Goal: Task Accomplishment & Management: Manage account settings

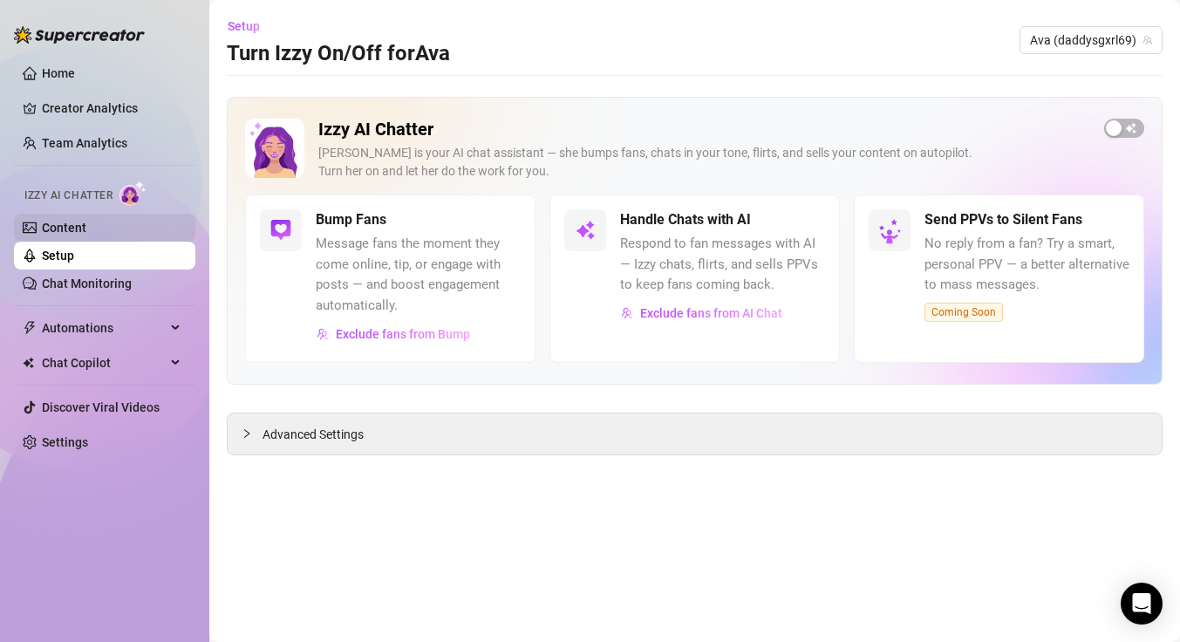
click at [77, 232] on link "Content" at bounding box center [64, 228] width 44 height 14
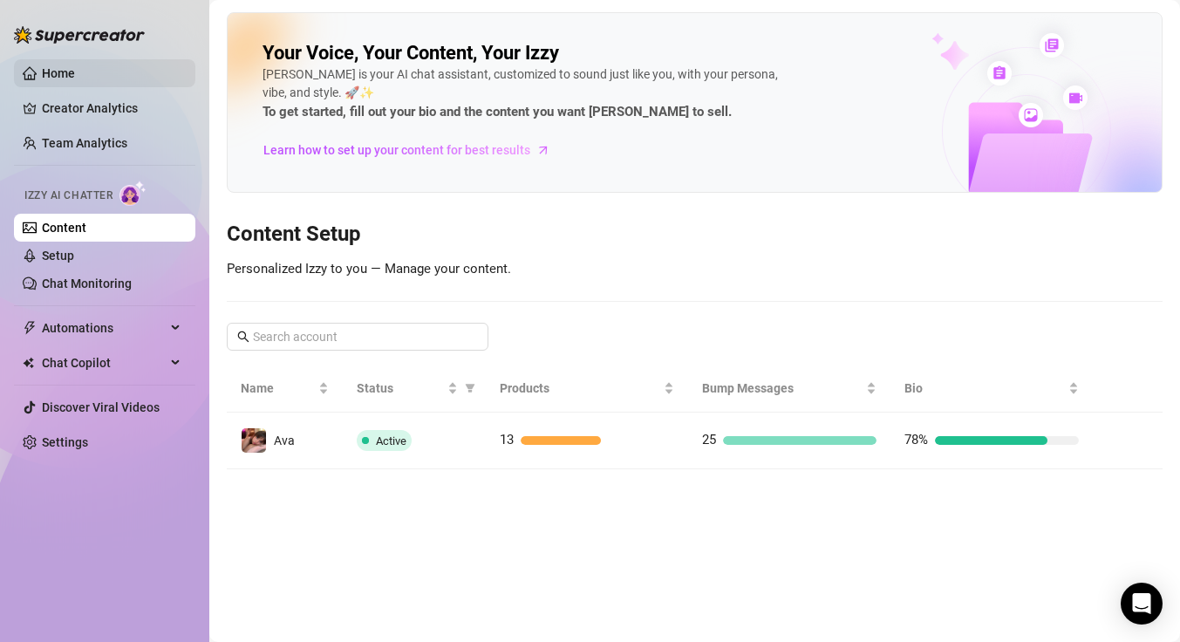
click at [64, 79] on link "Home" at bounding box center [58, 73] width 33 height 14
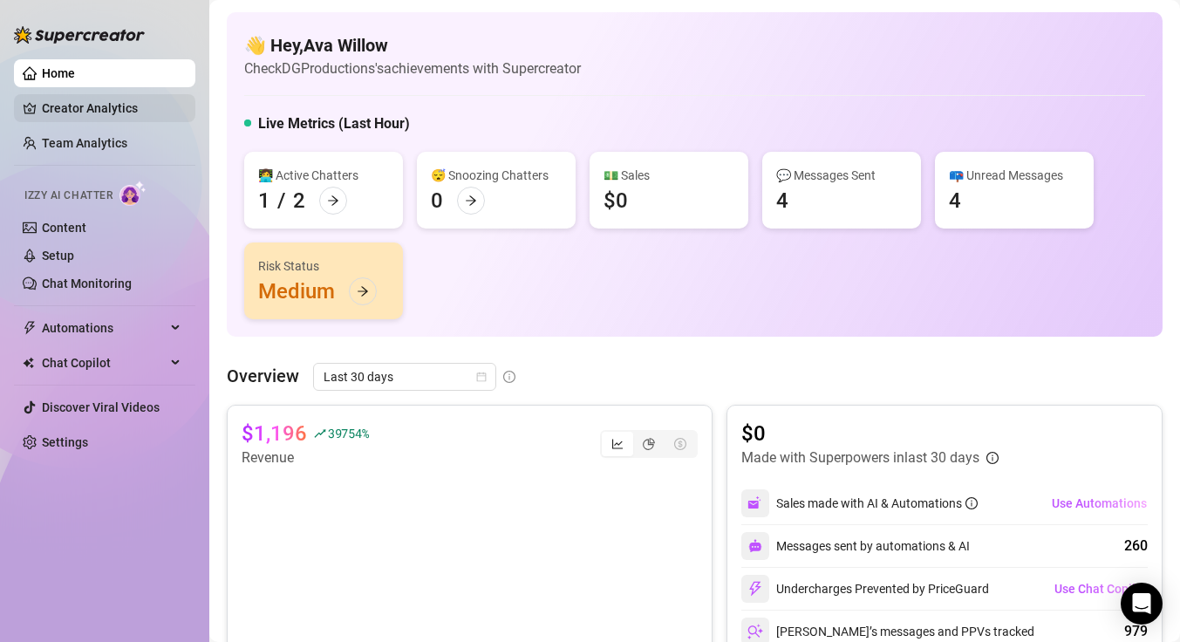
click at [76, 106] on link "Creator Analytics" at bounding box center [112, 108] width 140 height 28
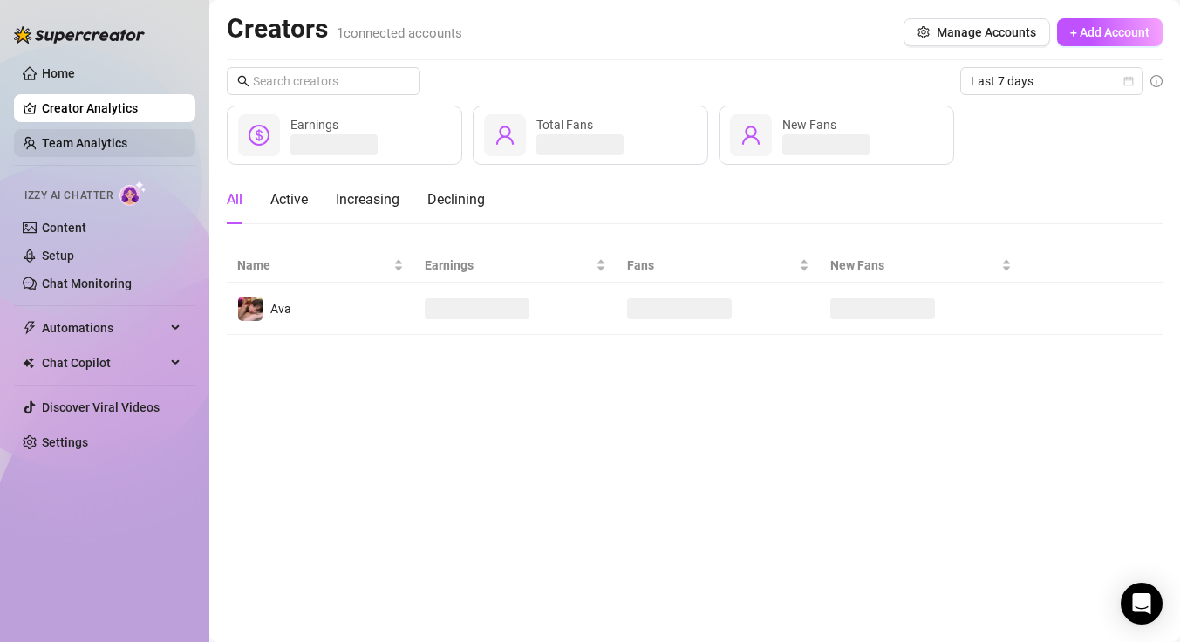
click at [77, 140] on link "Team Analytics" at bounding box center [84, 143] width 85 height 14
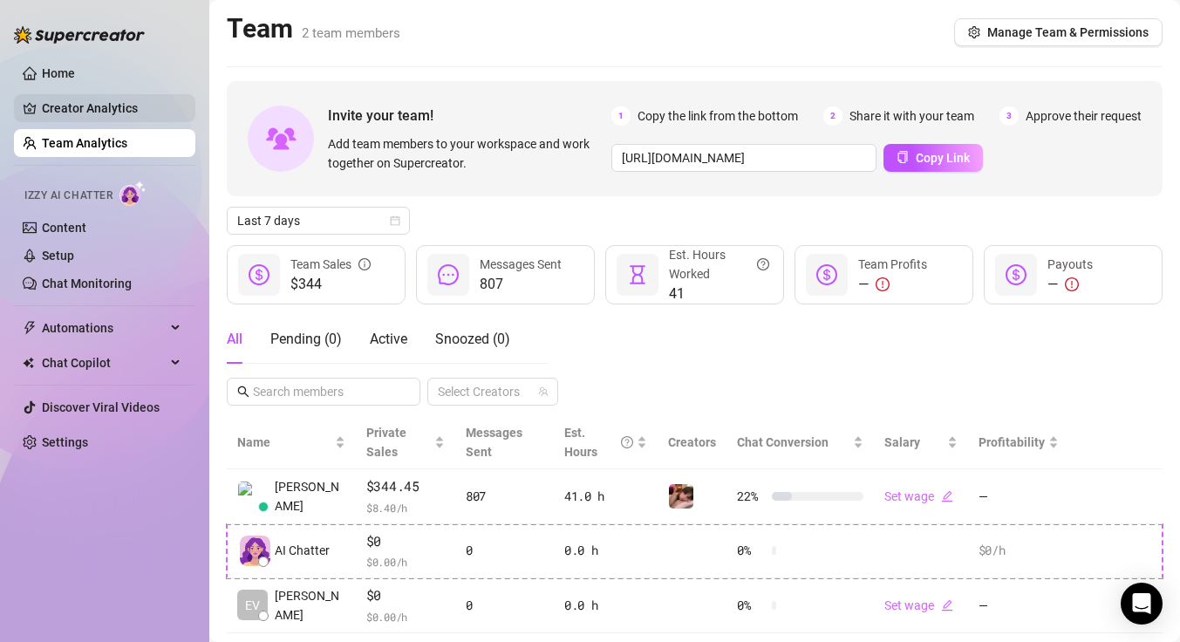
click at [91, 103] on link "Creator Analytics" at bounding box center [112, 108] width 140 height 28
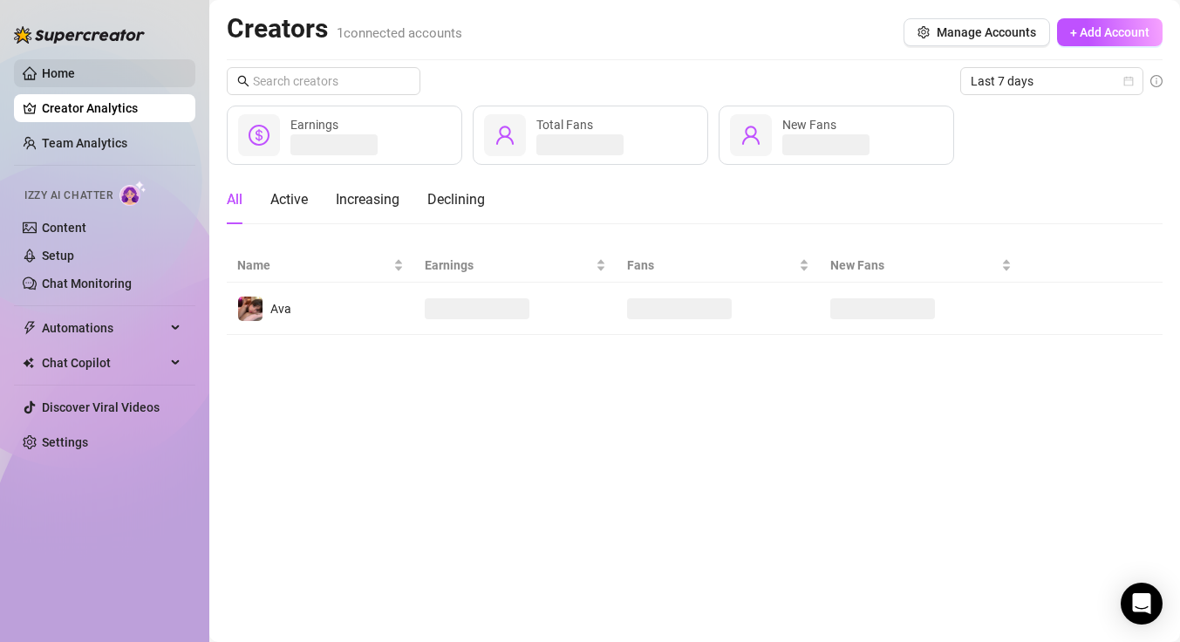
click at [75, 79] on link "Home" at bounding box center [58, 73] width 33 height 14
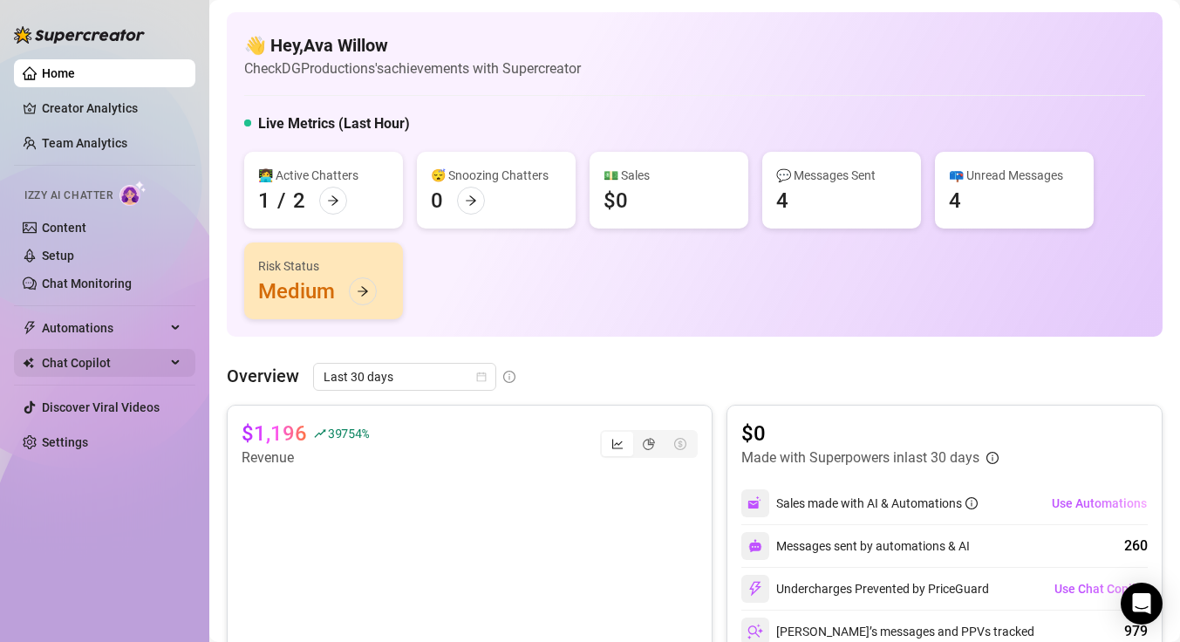
click at [92, 365] on span "Chat Copilot" at bounding box center [104, 363] width 124 height 28
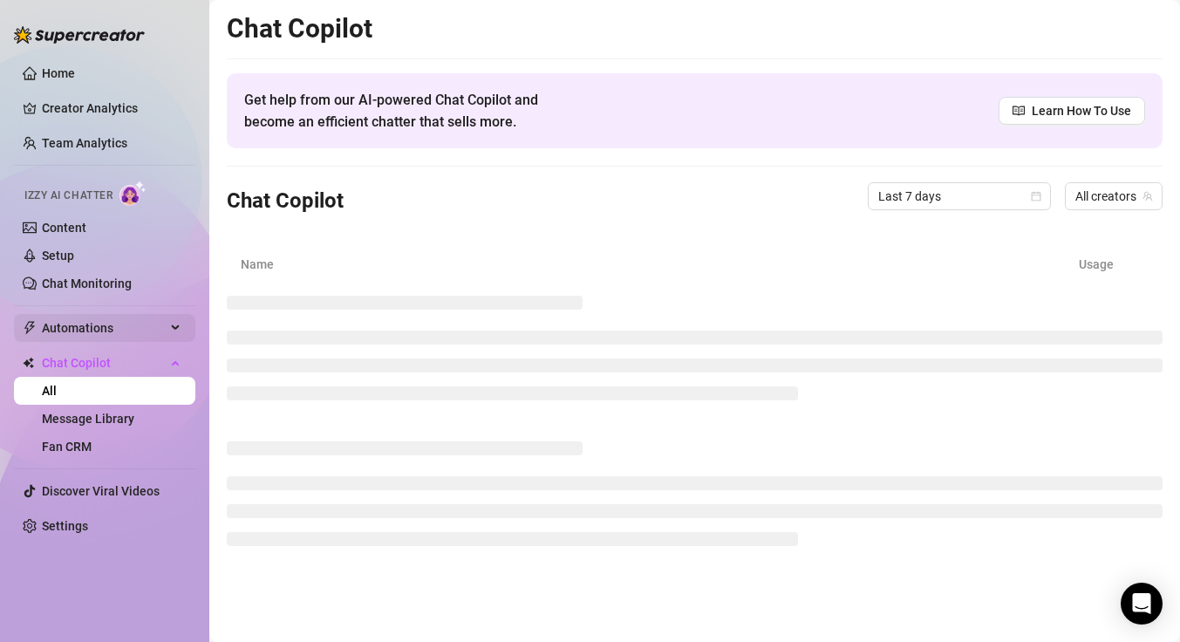
click at [113, 333] on span "Automations" at bounding box center [104, 328] width 124 height 28
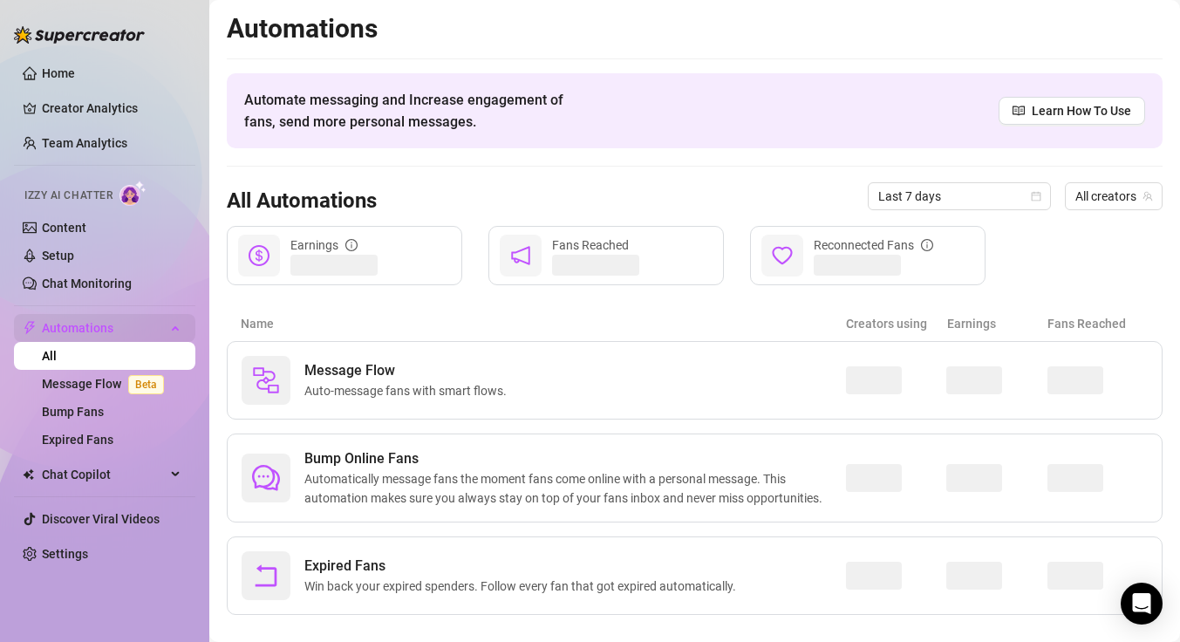
click at [113, 333] on span "Automations" at bounding box center [104, 328] width 124 height 28
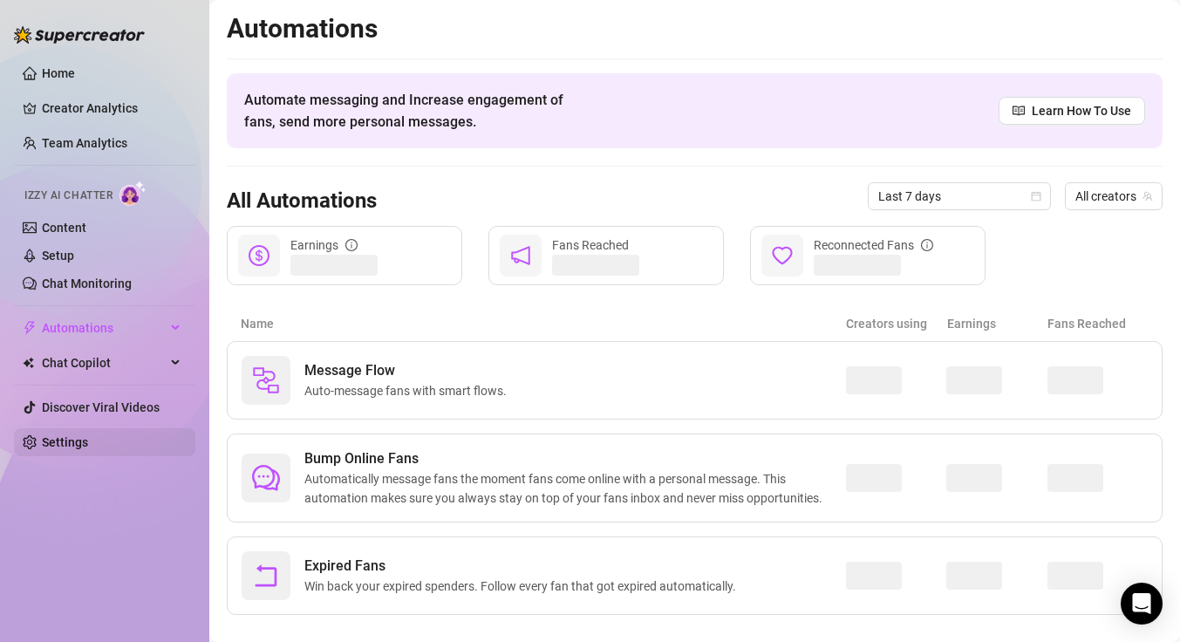
click at [88, 443] on link "Settings" at bounding box center [65, 442] width 46 height 14
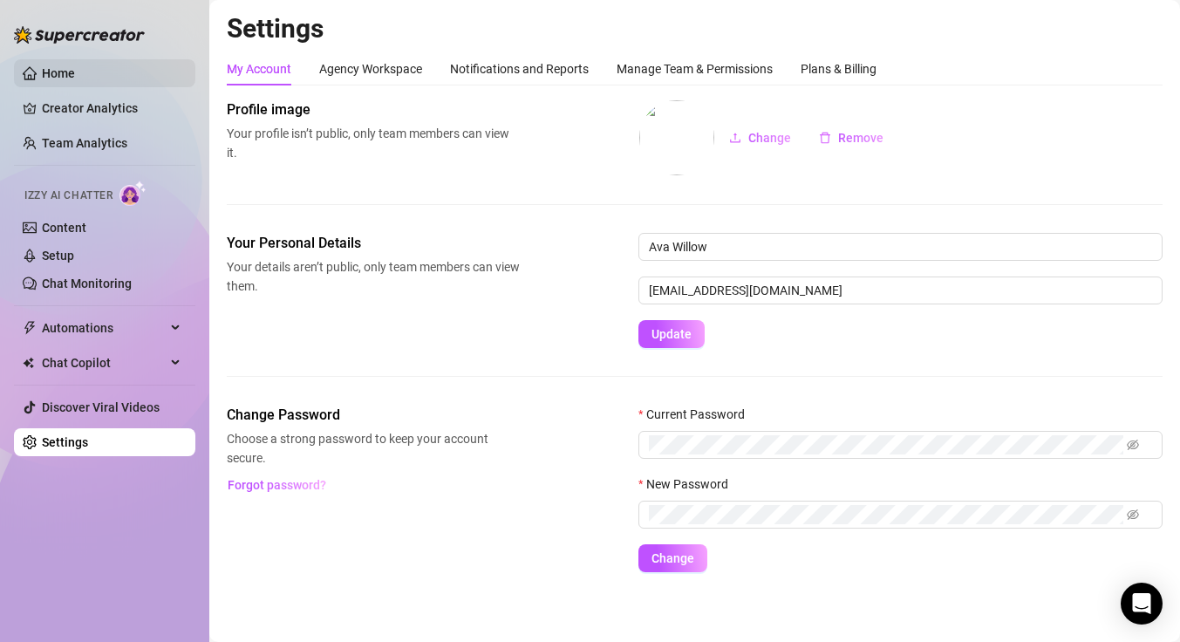
click at [75, 74] on link "Home" at bounding box center [58, 73] width 33 height 14
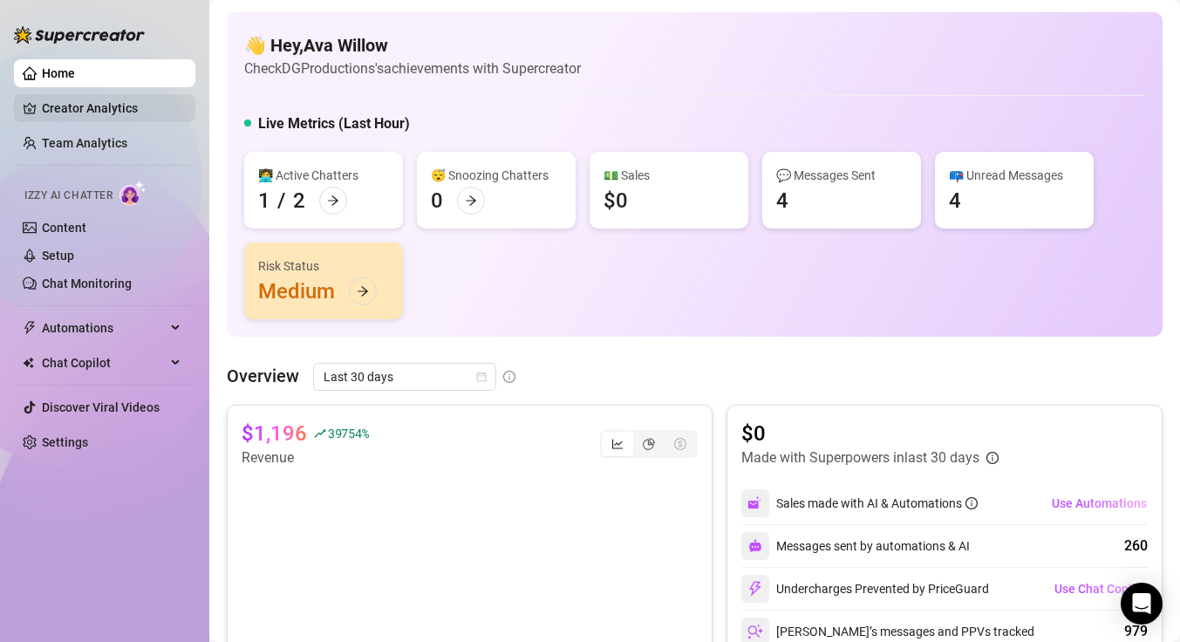
click at [101, 113] on link "Creator Analytics" at bounding box center [112, 108] width 140 height 28
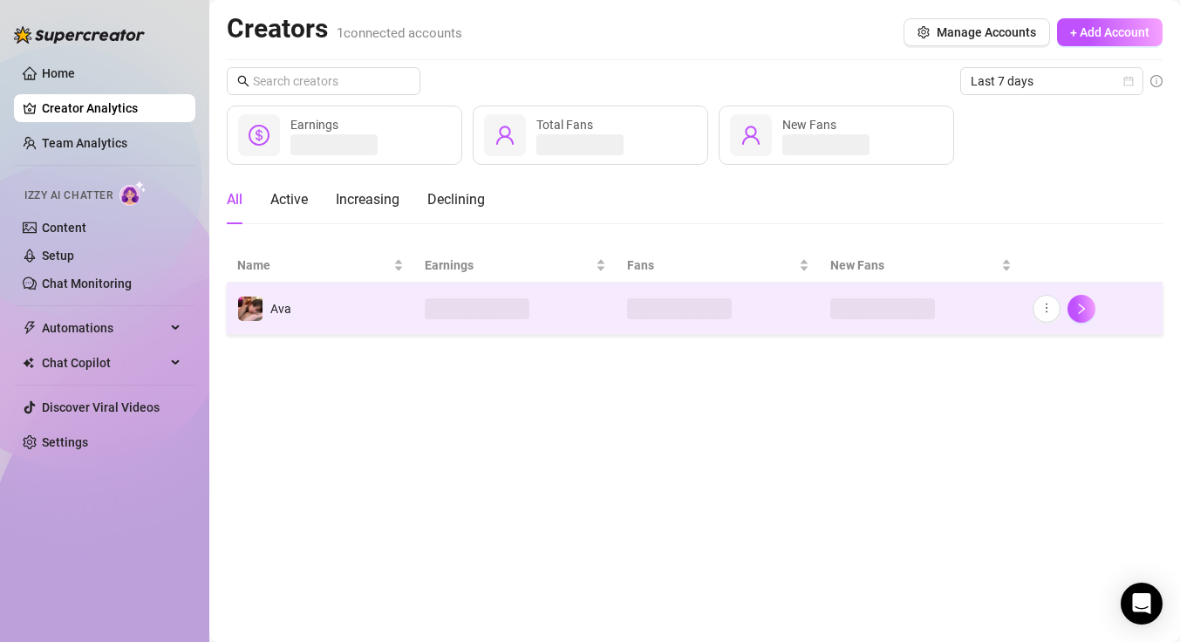
click at [392, 309] on td "Ava" at bounding box center [321, 309] width 188 height 52
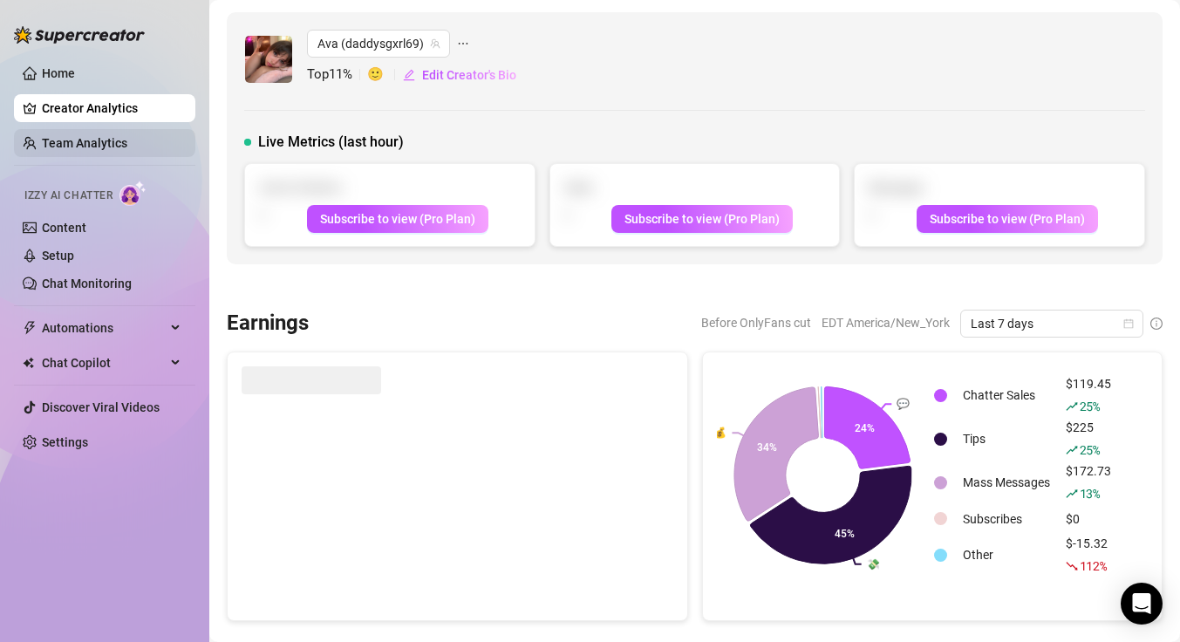
click at [101, 149] on link "Team Analytics" at bounding box center [84, 143] width 85 height 14
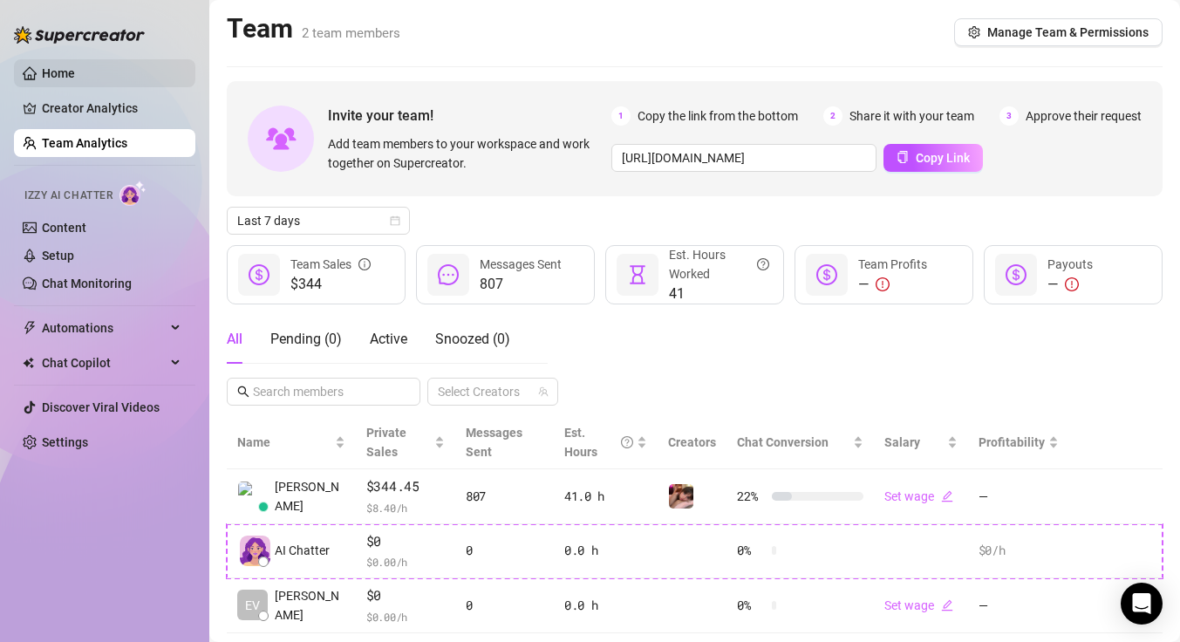
click at [75, 72] on link "Home" at bounding box center [58, 73] width 33 height 14
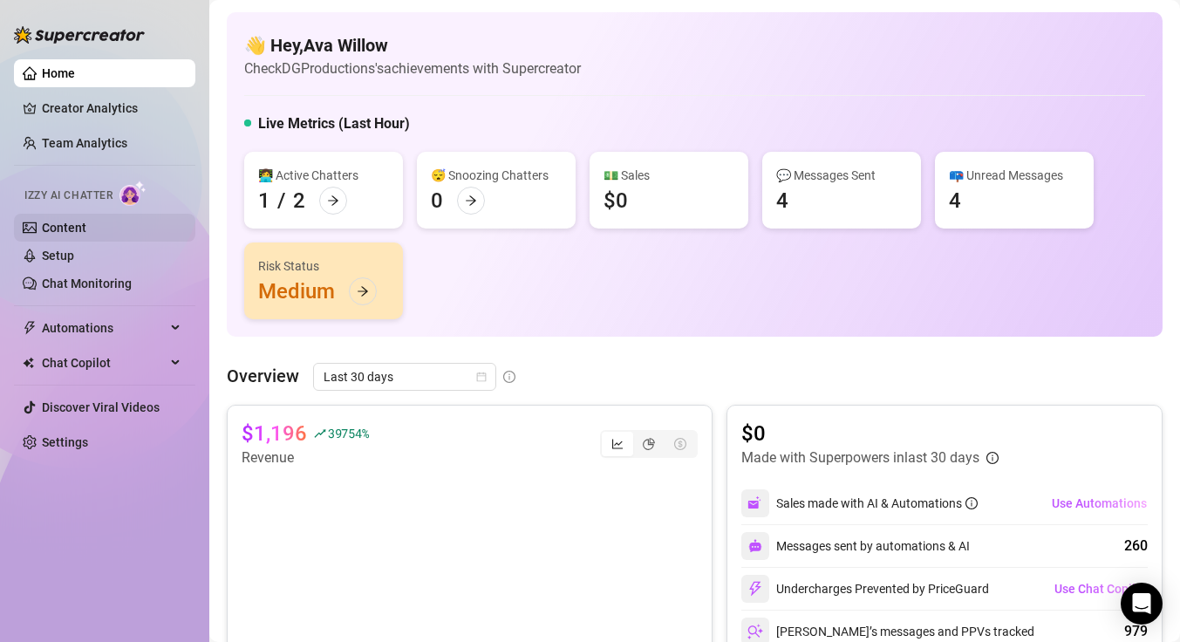
click at [84, 235] on link "Content" at bounding box center [64, 228] width 44 height 14
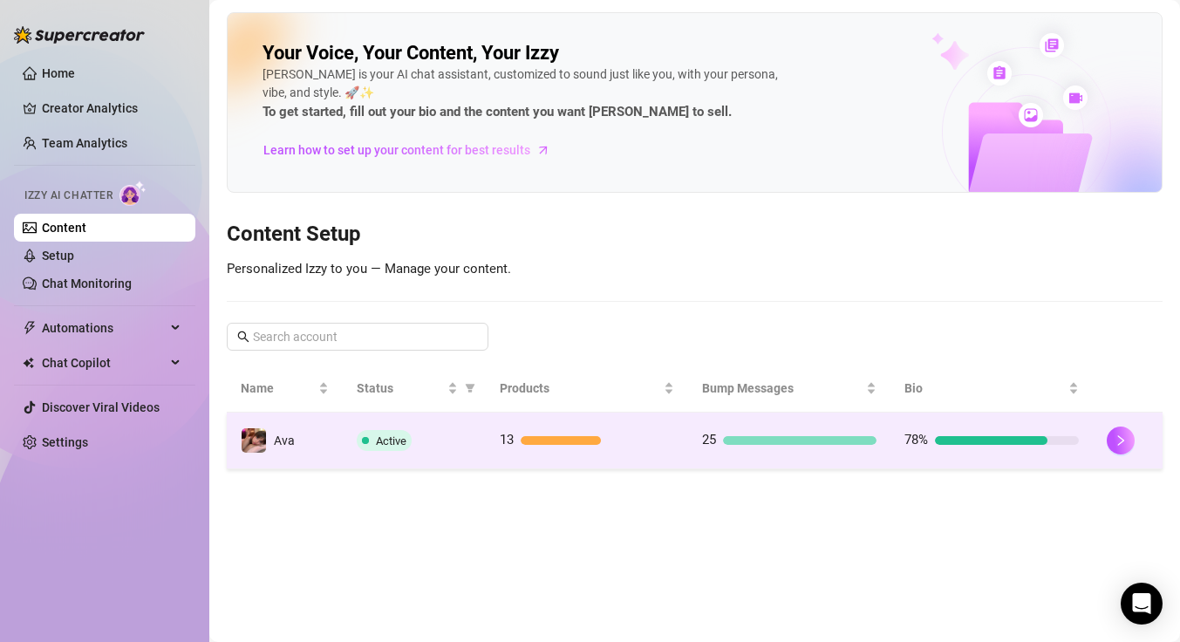
click at [376, 455] on td "Active" at bounding box center [415, 441] width 144 height 57
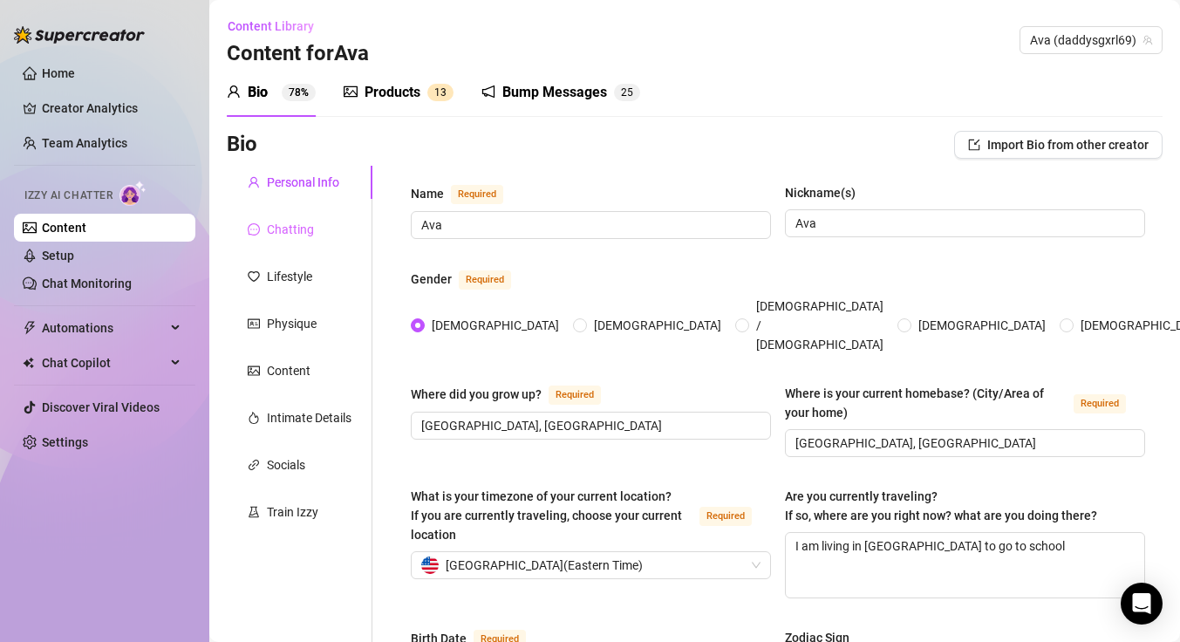
click at [320, 225] on div "Chatting" at bounding box center [300, 229] width 146 height 33
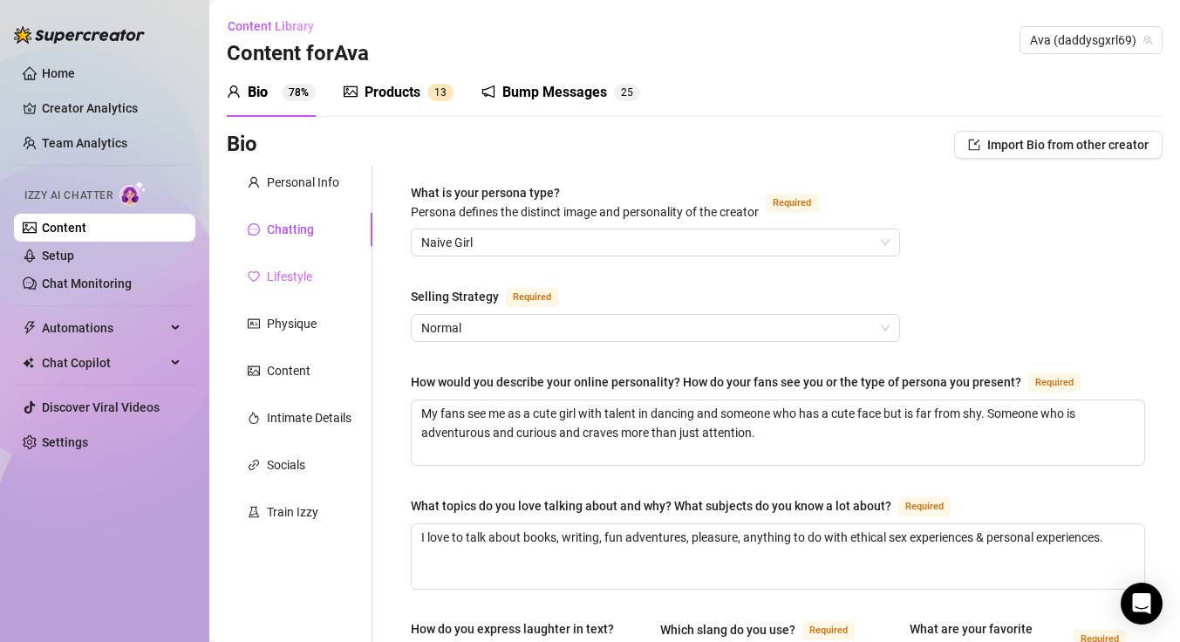
click at [328, 280] on div "Lifestyle" at bounding box center [300, 276] width 146 height 33
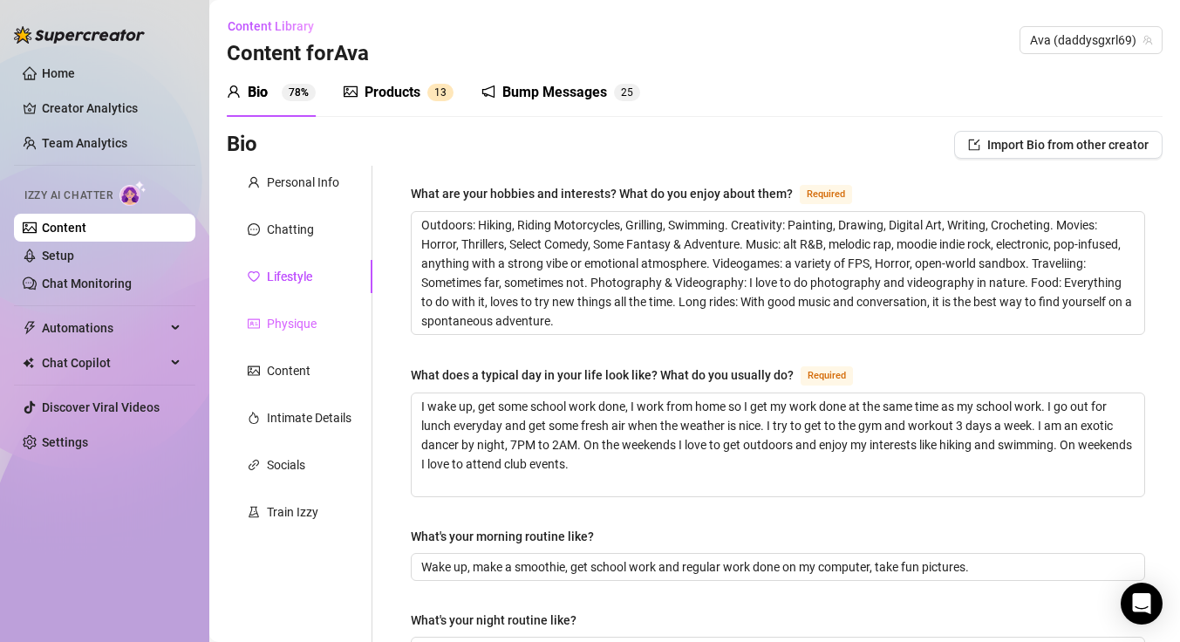
drag, startPoint x: 319, startPoint y: 323, endPoint x: 320, endPoint y: 338, distance: 14.9
click at [319, 323] on div "Physique" at bounding box center [300, 323] width 146 height 33
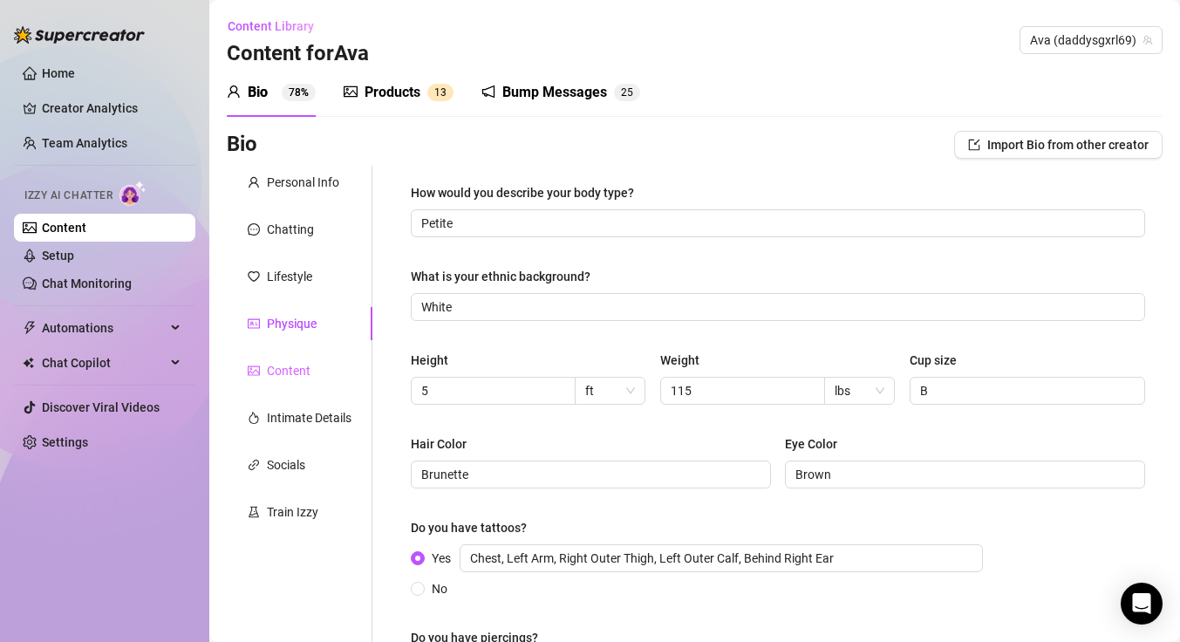
click at [317, 373] on div "Content" at bounding box center [300, 370] width 146 height 33
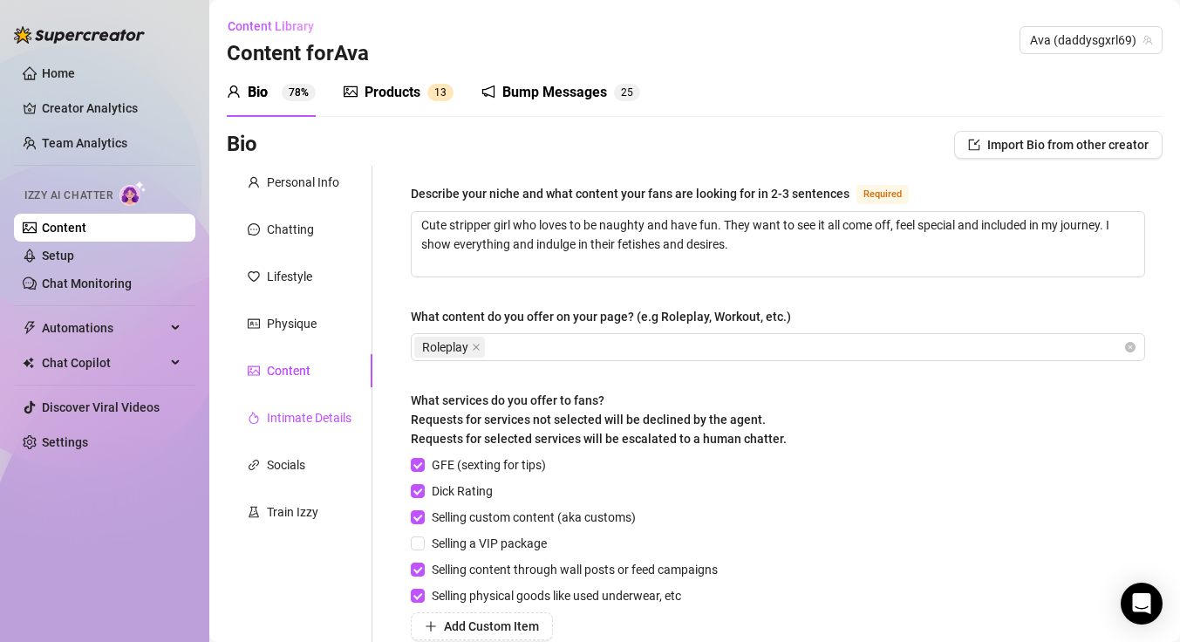
click at [315, 417] on div "Intimate Details" at bounding box center [309, 417] width 85 height 19
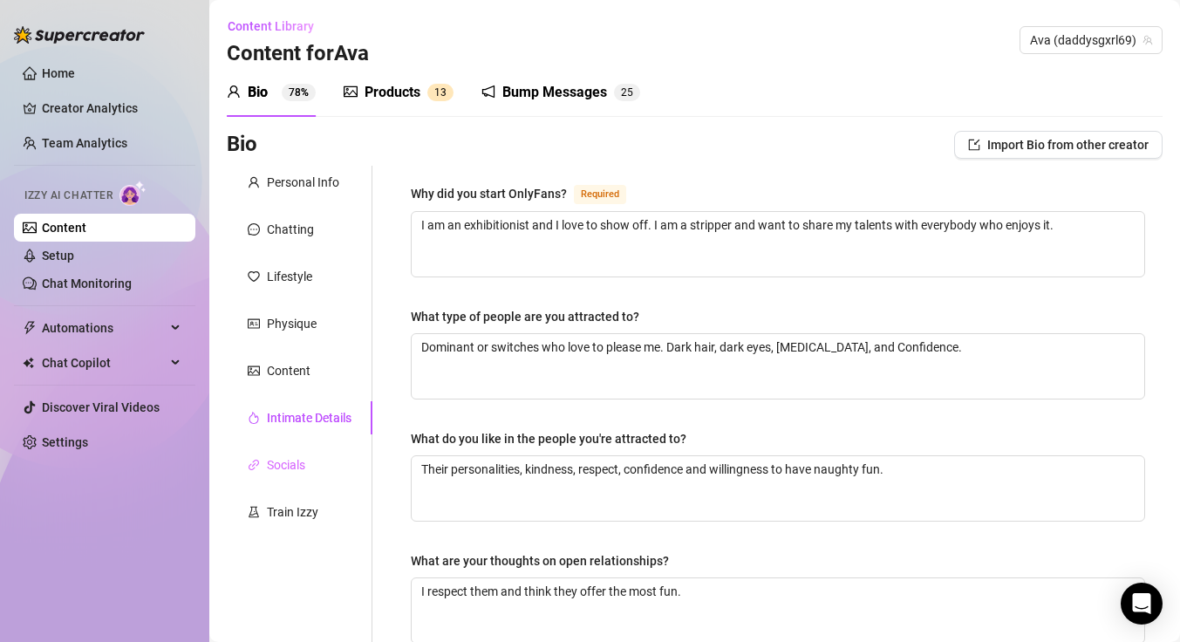
click at [323, 465] on div "Socials" at bounding box center [300, 464] width 146 height 33
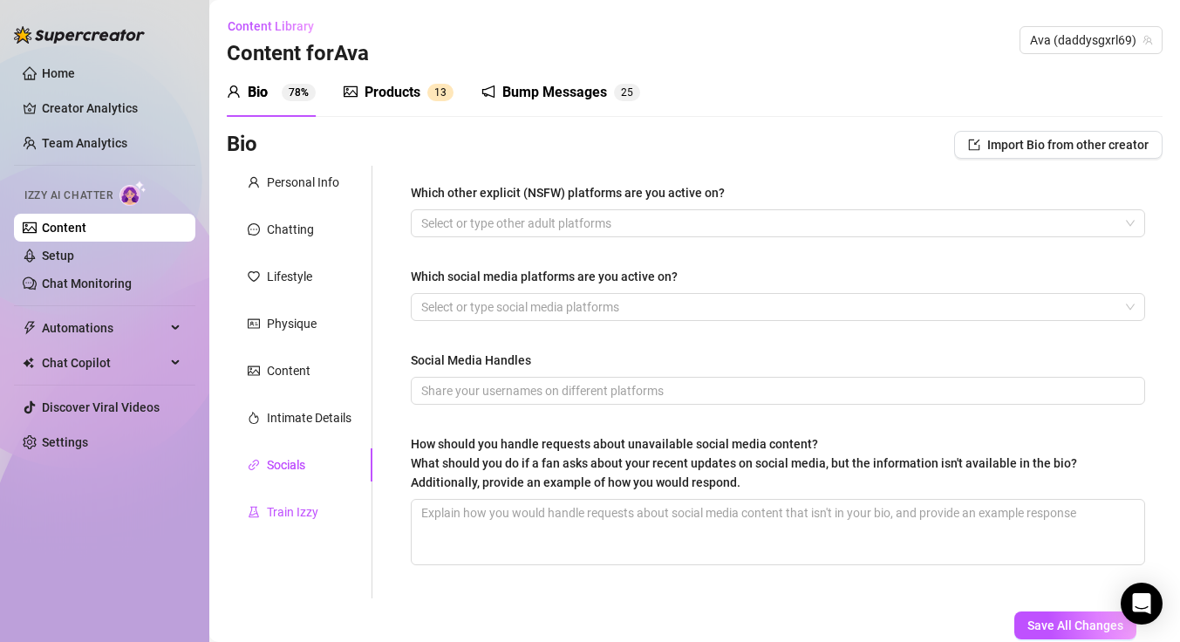
click at [280, 503] on div "Train Izzy" at bounding box center [292, 511] width 51 height 19
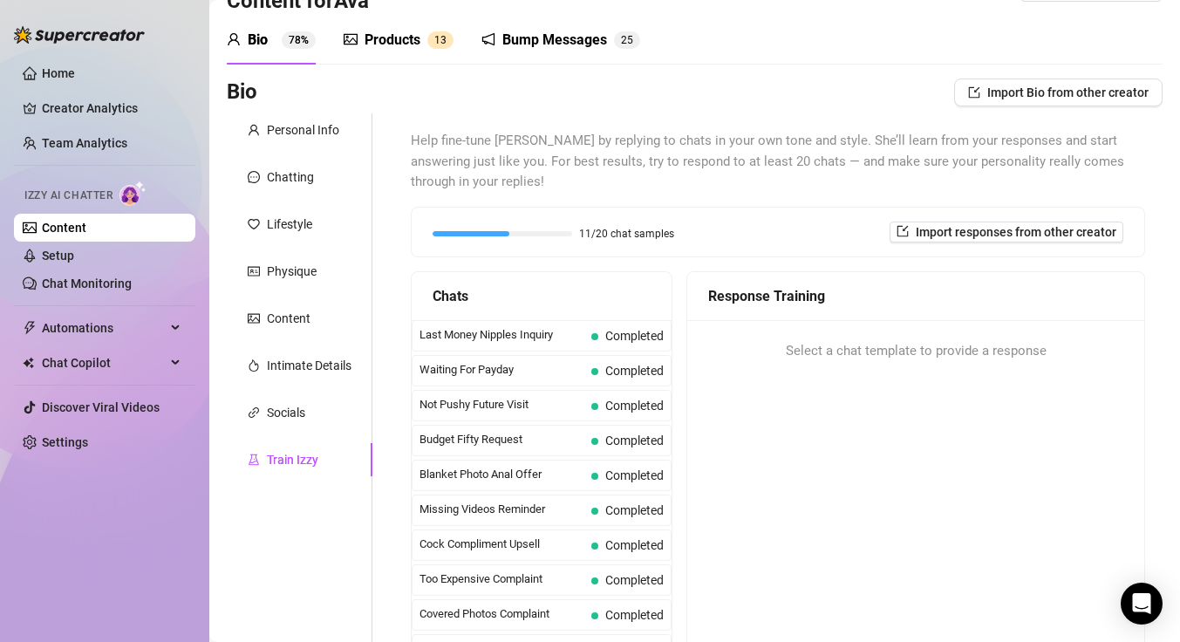
scroll to position [12, 0]
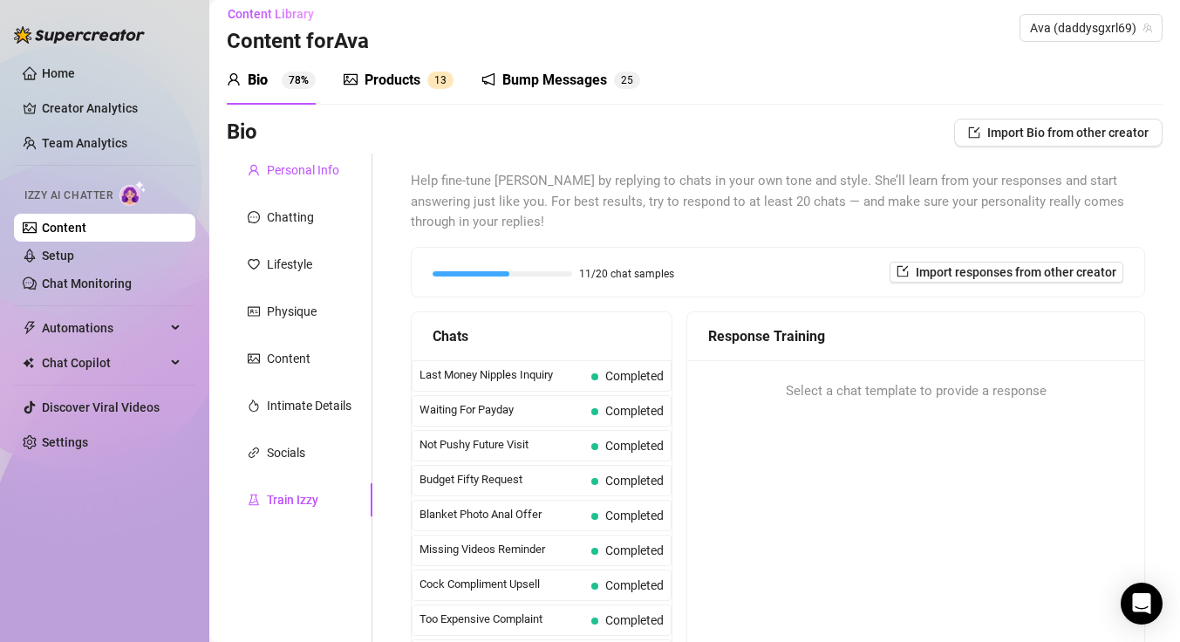
click at [297, 174] on div "Personal Info" at bounding box center [303, 170] width 72 height 19
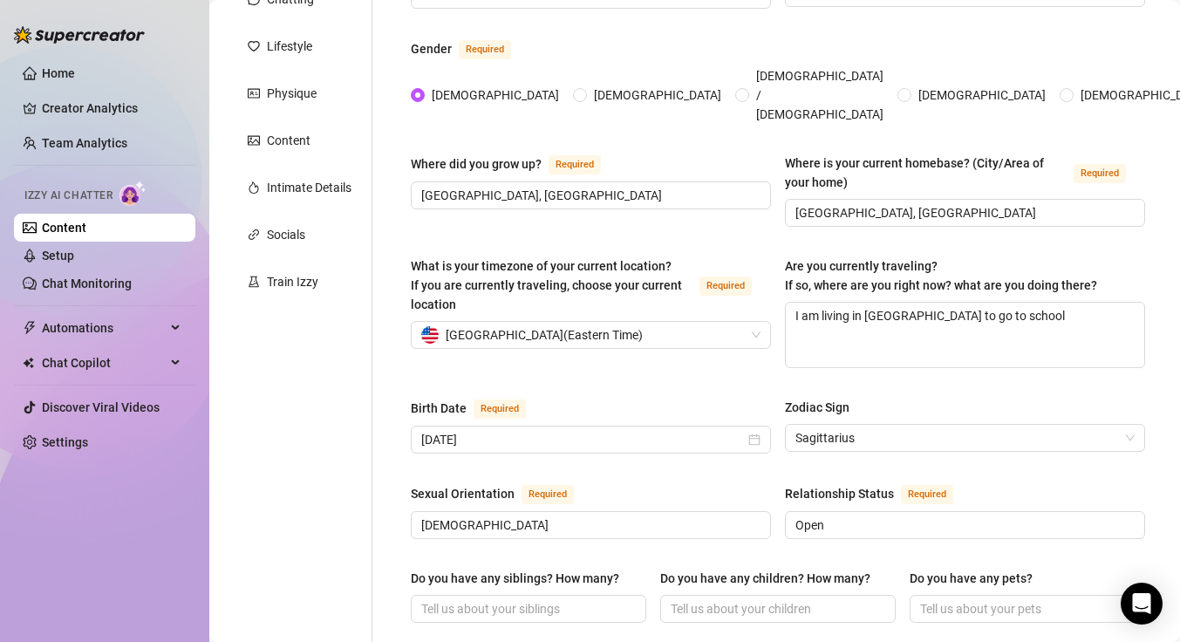
scroll to position [381, 0]
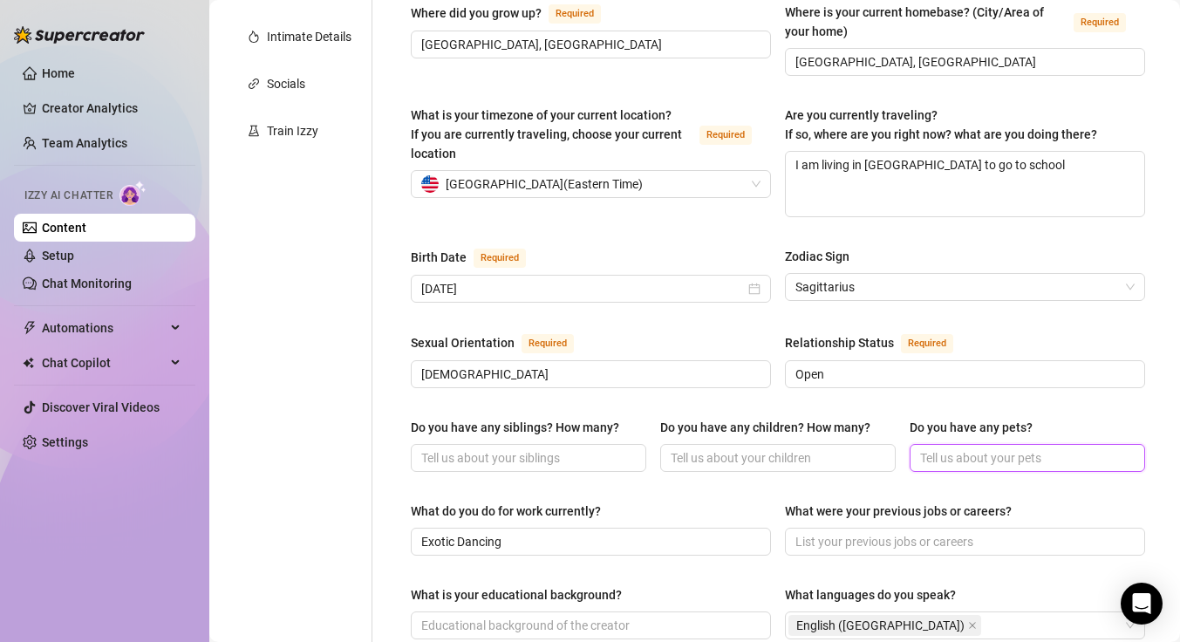
click at [994, 448] on input "Do you have any pets?" at bounding box center [1025, 457] width 211 height 19
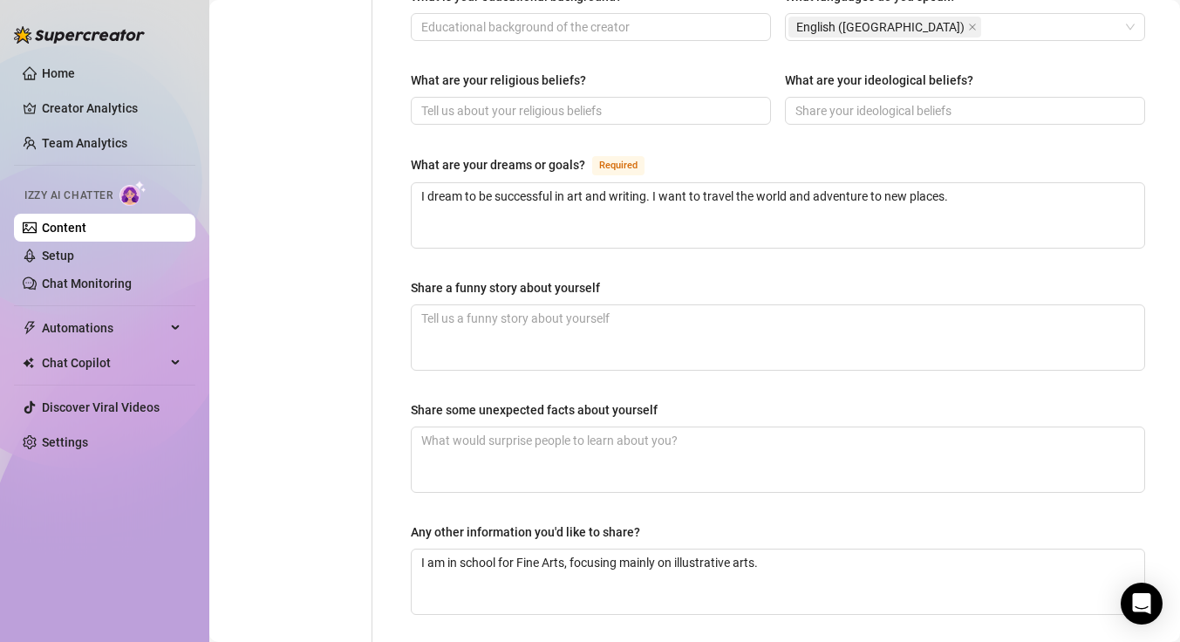
scroll to position [1109, 0]
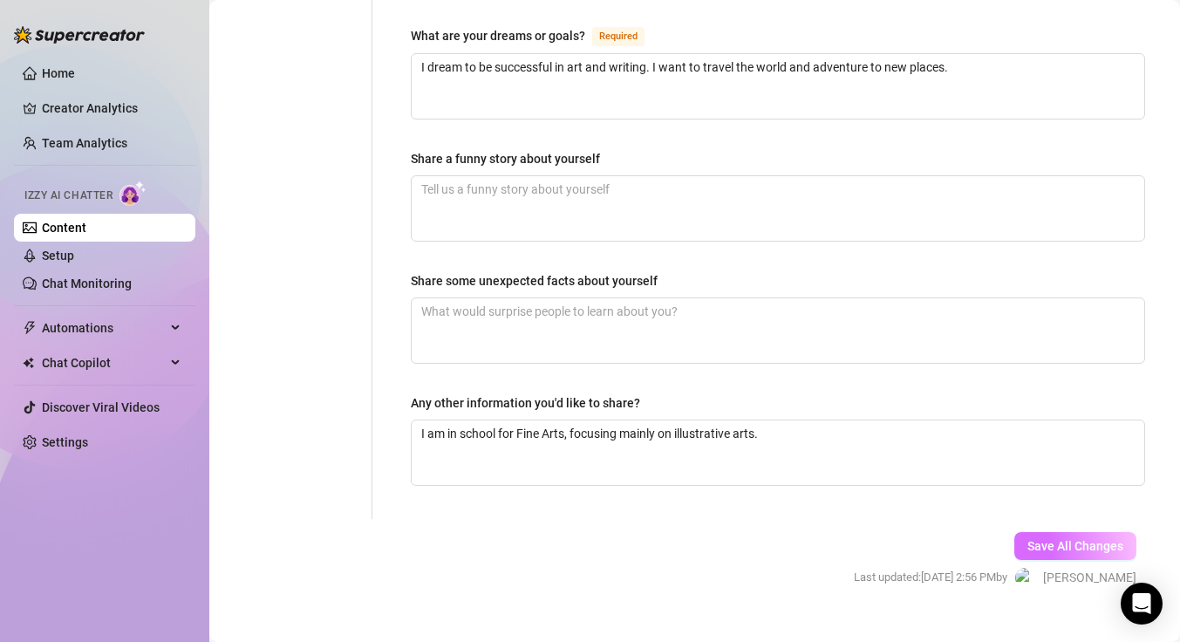
click at [1036, 539] on span "Save All Changes" at bounding box center [1076, 546] width 96 height 14
type input "I have a turtle named [PERSON_NAME]"
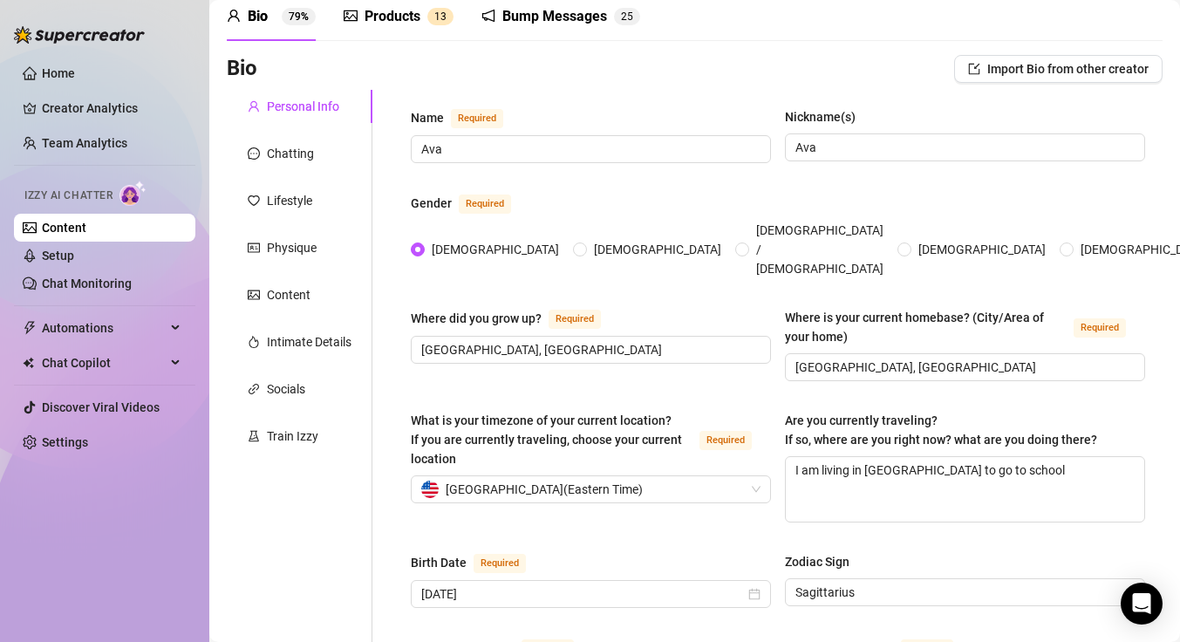
scroll to position [0, 0]
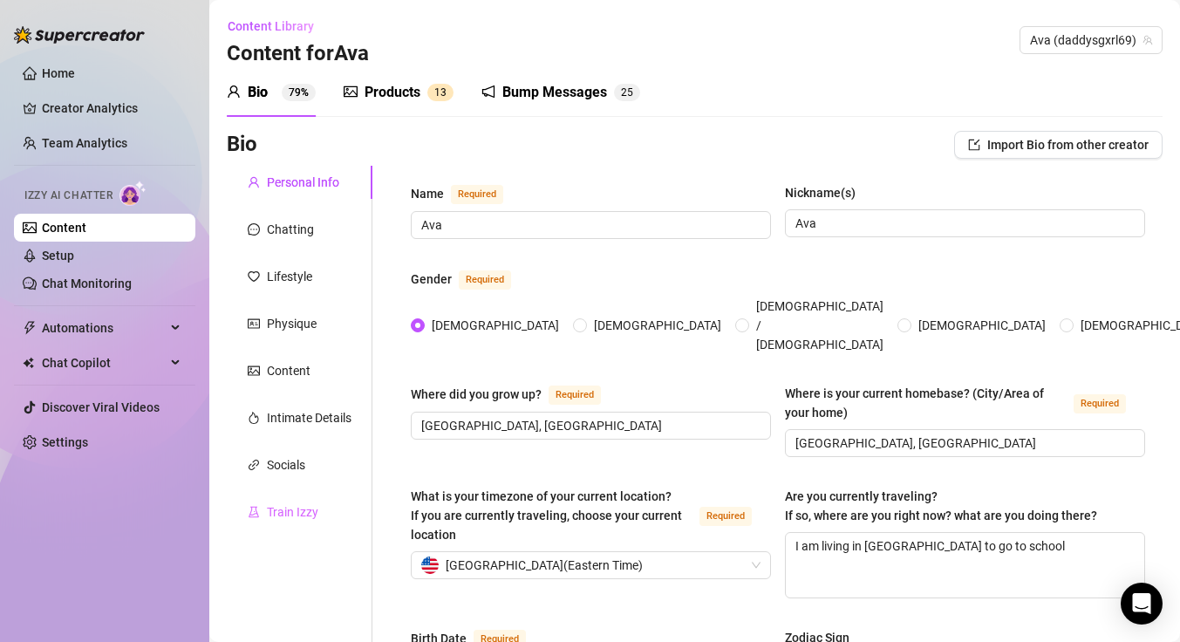
click at [326, 512] on div "Train Izzy" at bounding box center [300, 511] width 146 height 33
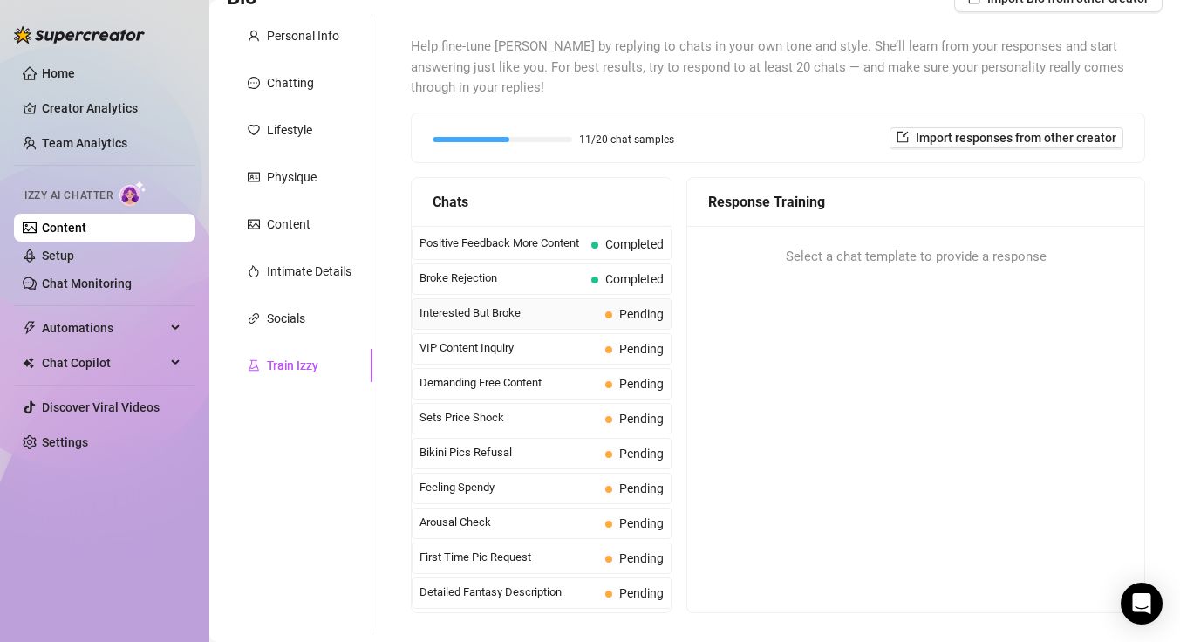
scroll to position [299, 0]
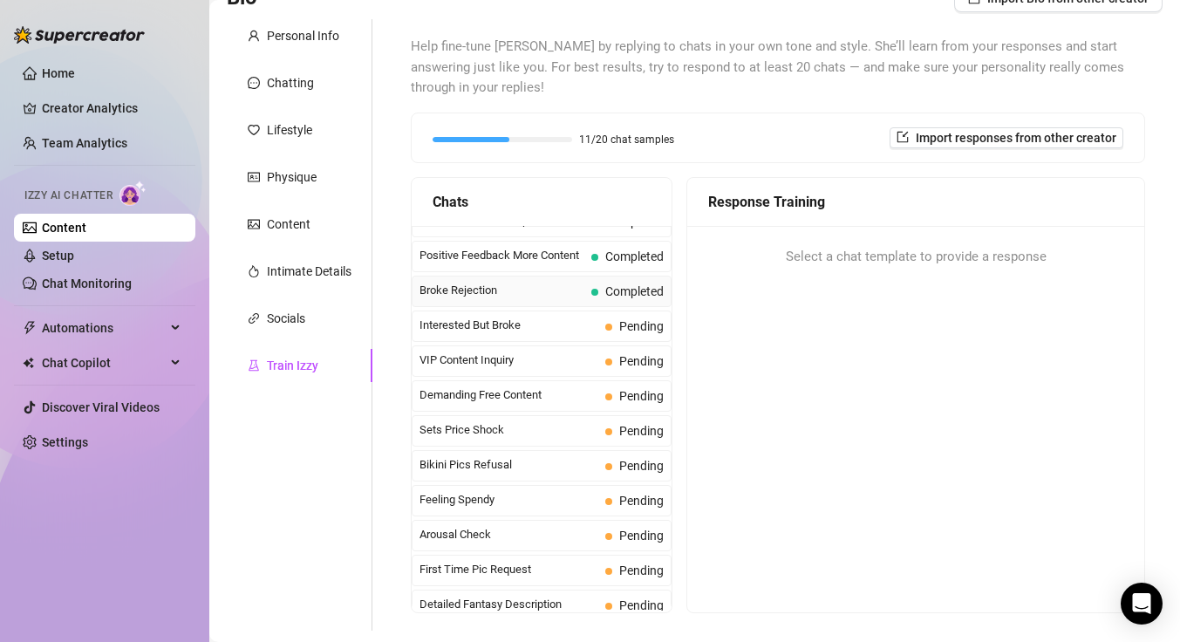
click at [537, 286] on span "Broke Rejection" at bounding box center [502, 290] width 165 height 17
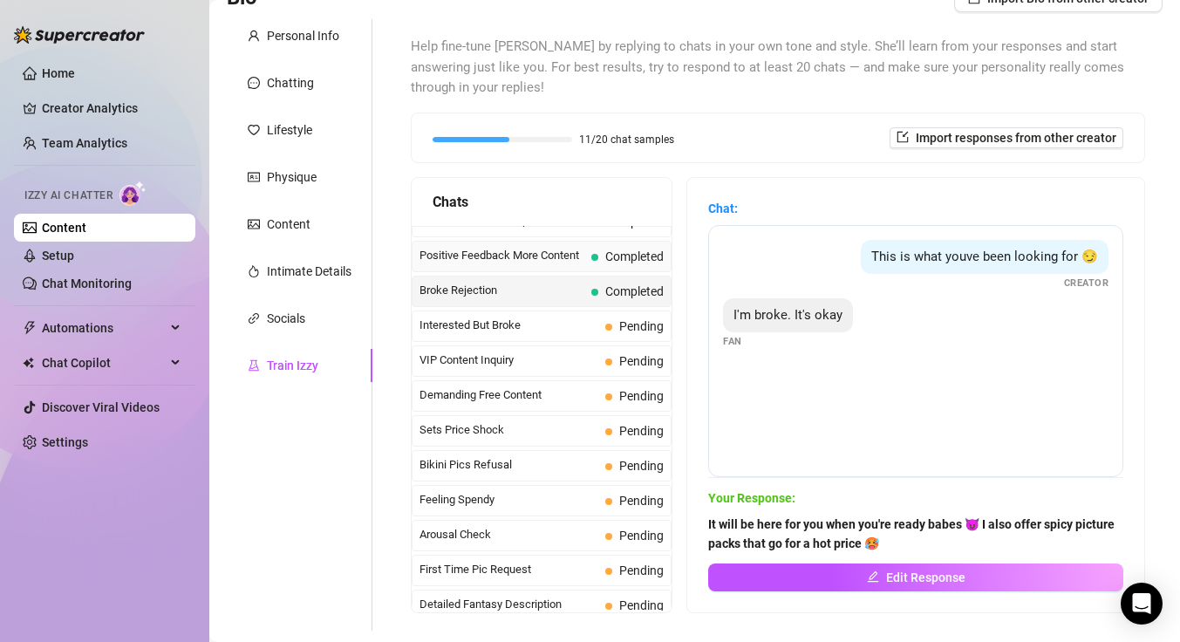
click at [571, 260] on span "Positive Feedback More Content" at bounding box center [502, 255] width 165 height 17
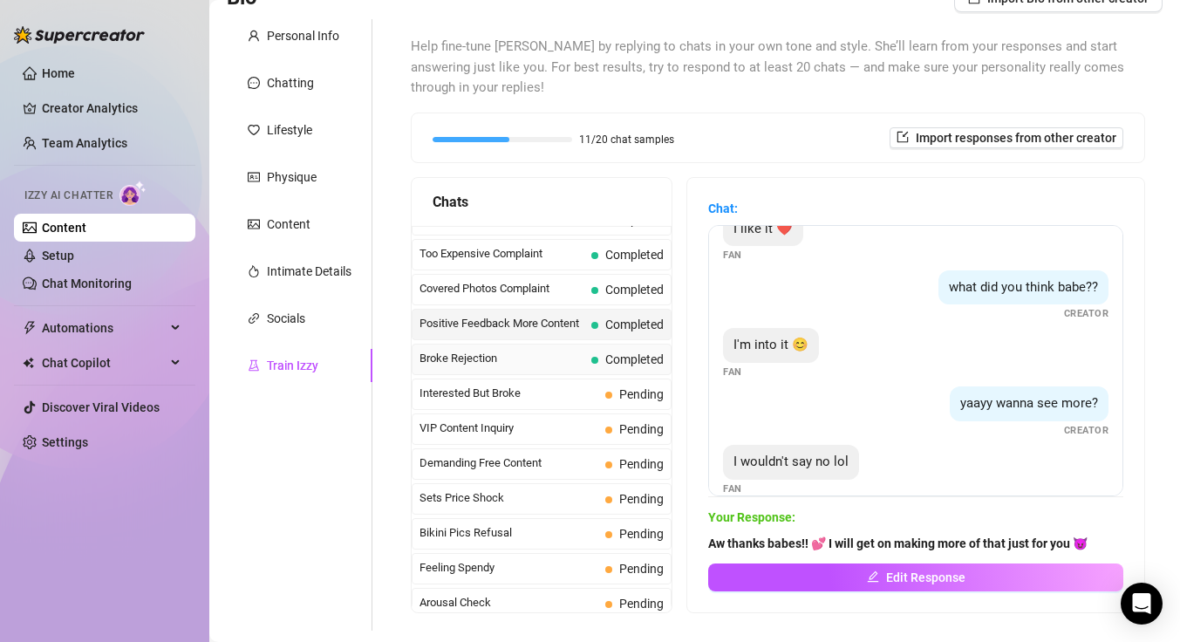
scroll to position [141, 0]
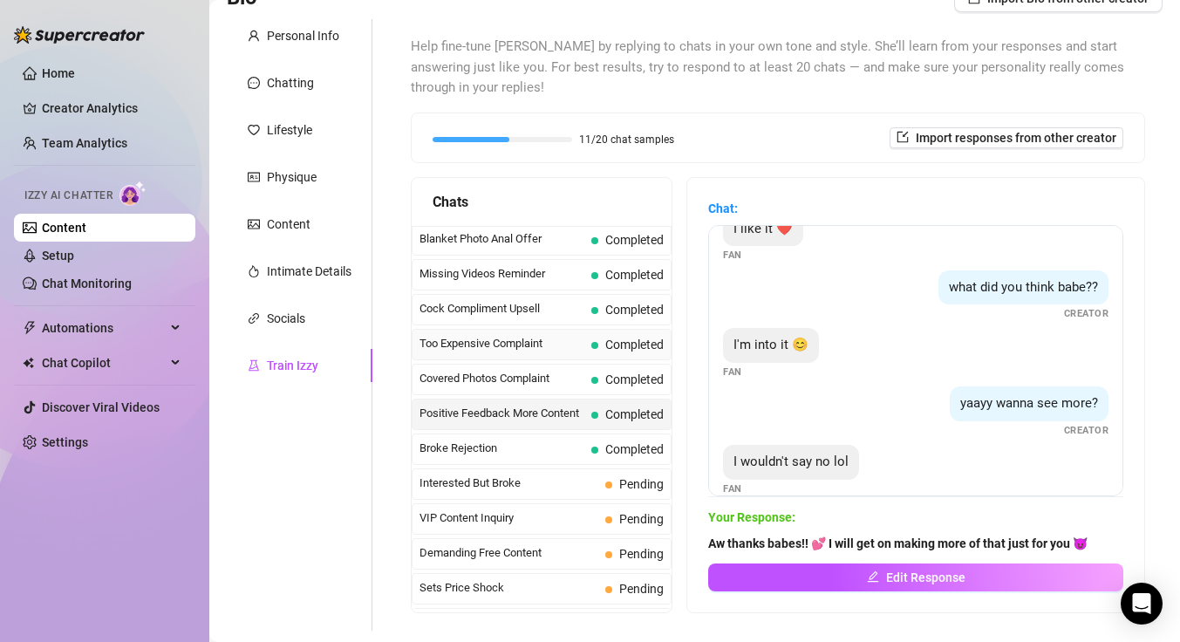
click at [490, 344] on span "Too Expensive Complaint" at bounding box center [502, 343] width 165 height 17
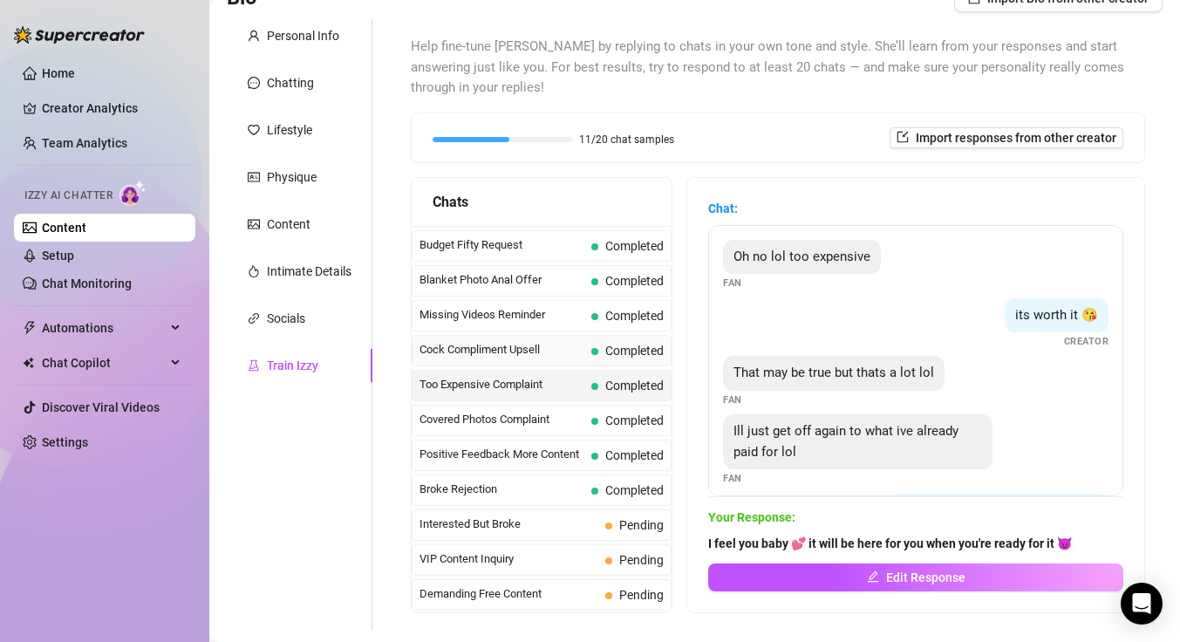
scroll to position [92, 0]
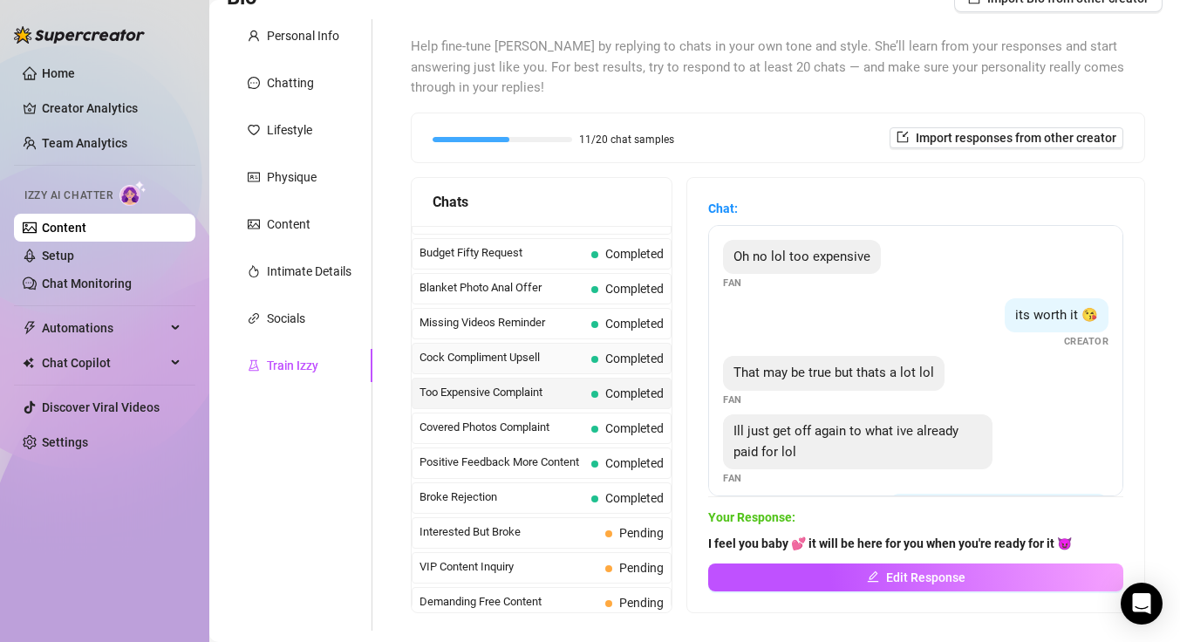
click at [529, 349] on span "Cock Compliment Upsell" at bounding box center [502, 357] width 165 height 17
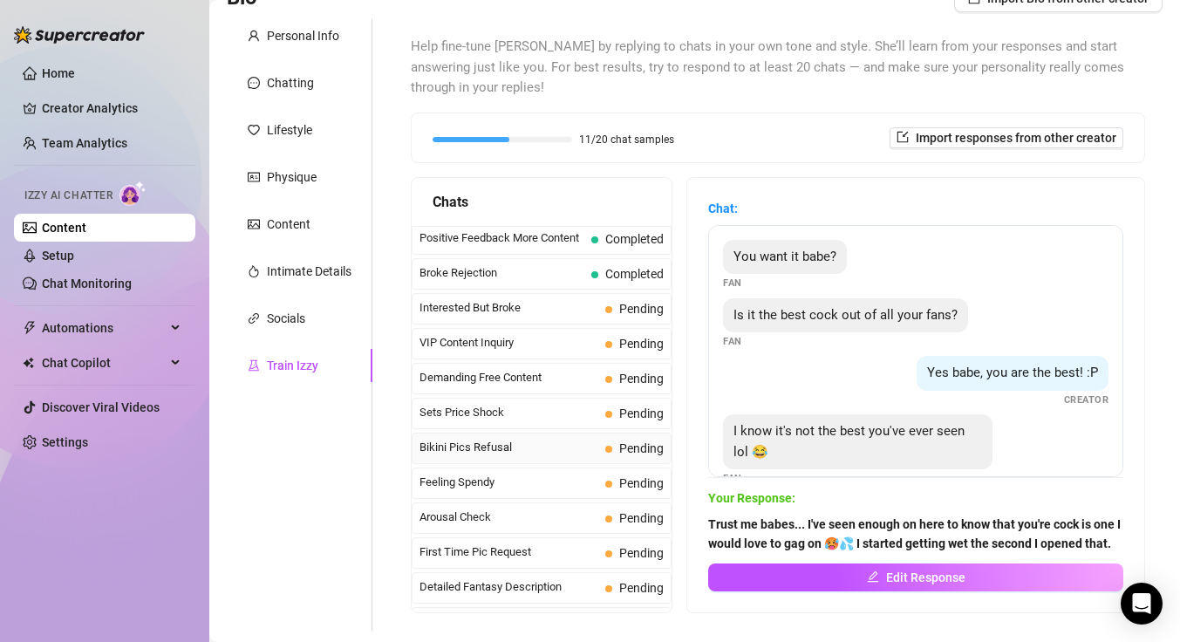
scroll to position [313, 0]
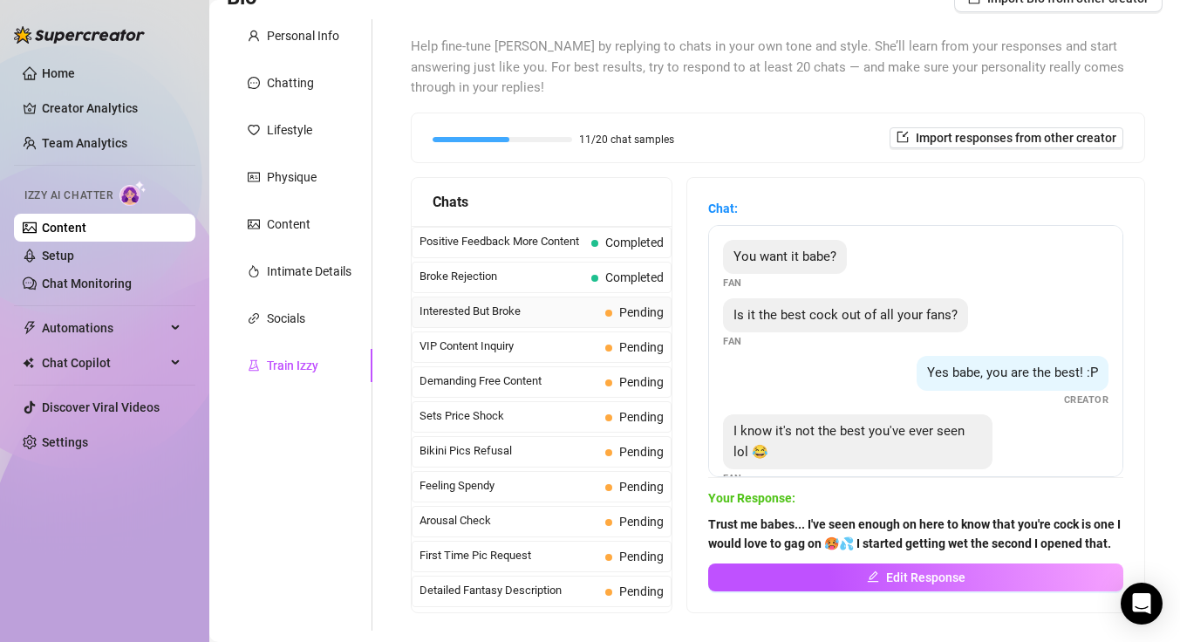
click at [516, 313] on span "Interested But Broke" at bounding box center [509, 311] width 179 height 17
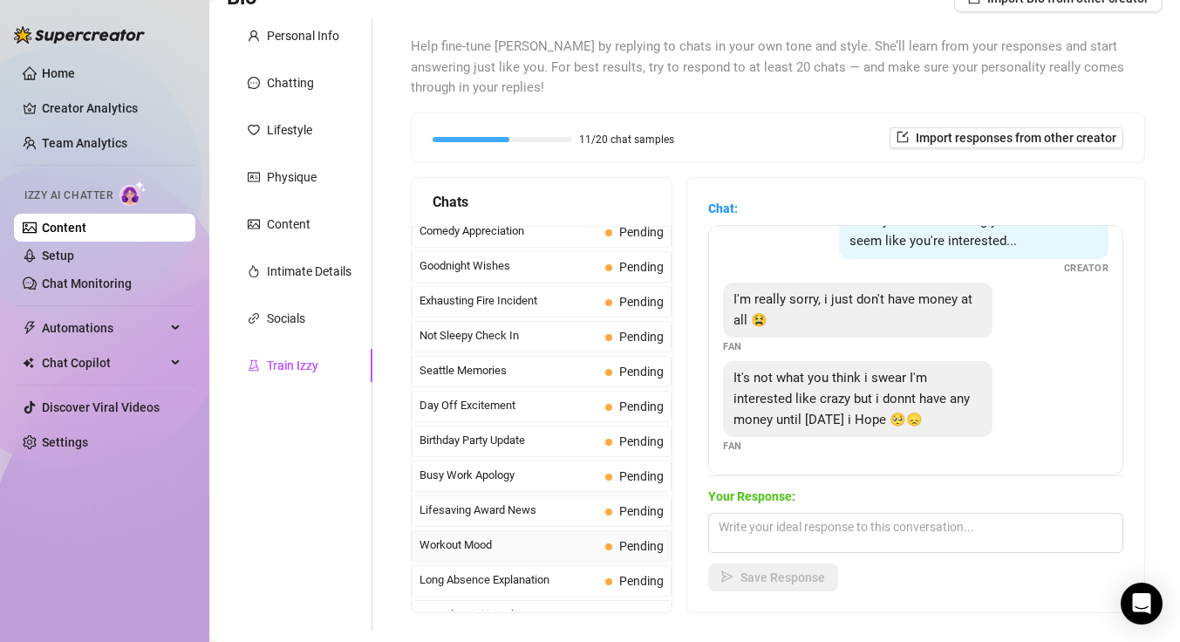
scroll to position [1280, 0]
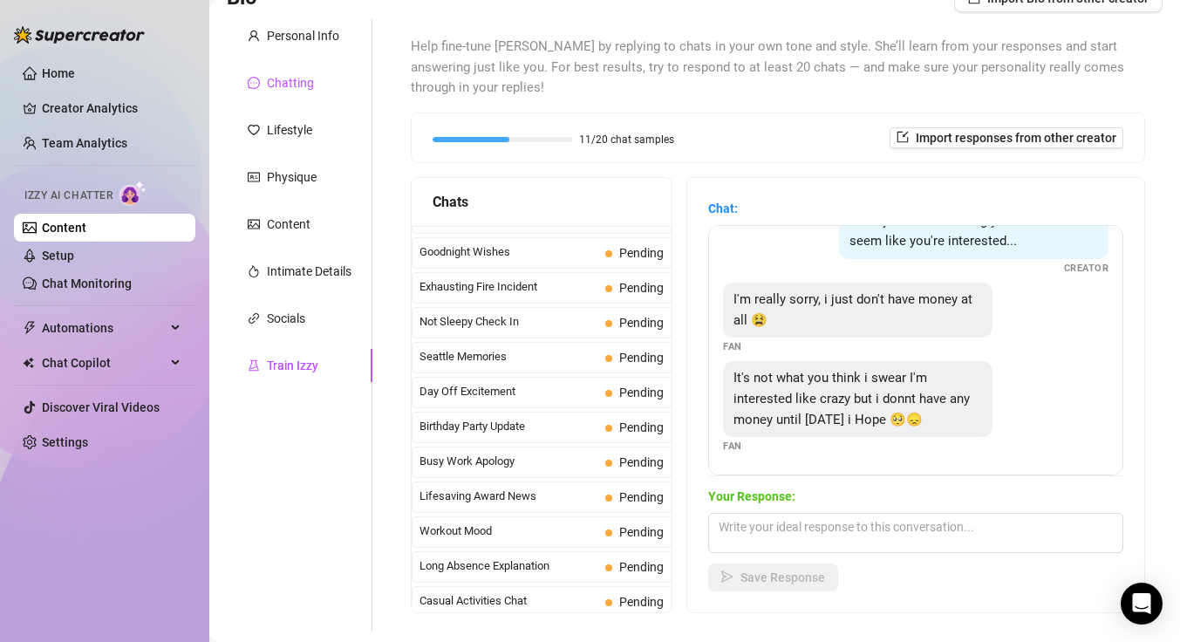
click at [300, 86] on div "Chatting" at bounding box center [290, 82] width 47 height 19
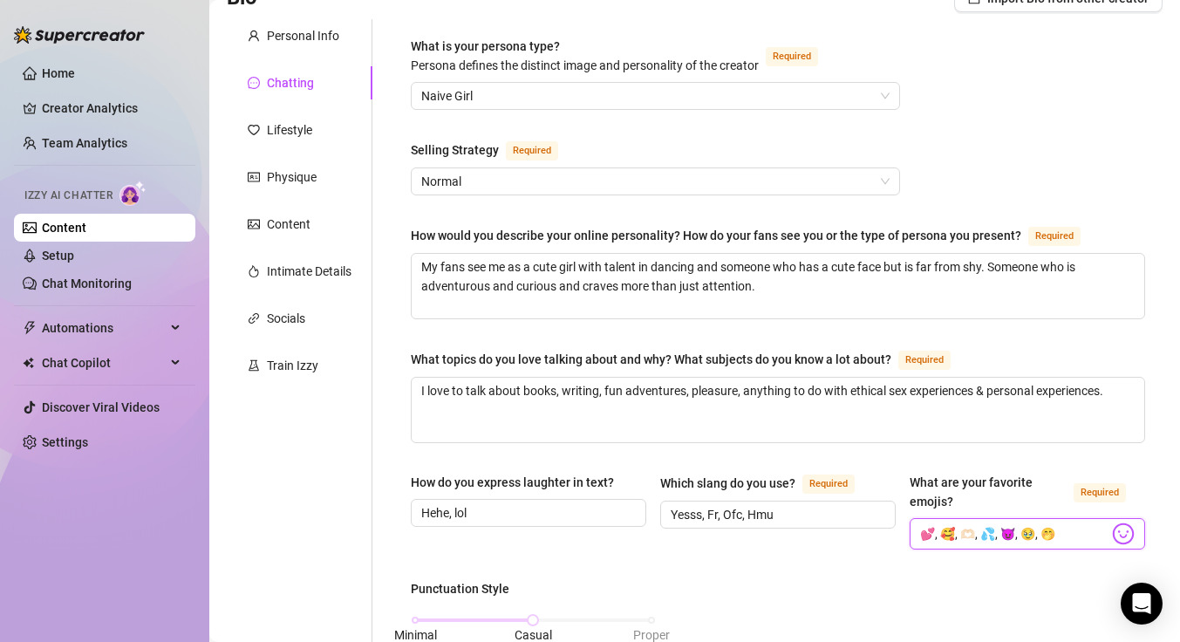
click at [1067, 536] on input "💕, 🥰, 🫶🏻, 💦, 😈, 🥹, 🤭" at bounding box center [1014, 534] width 188 height 23
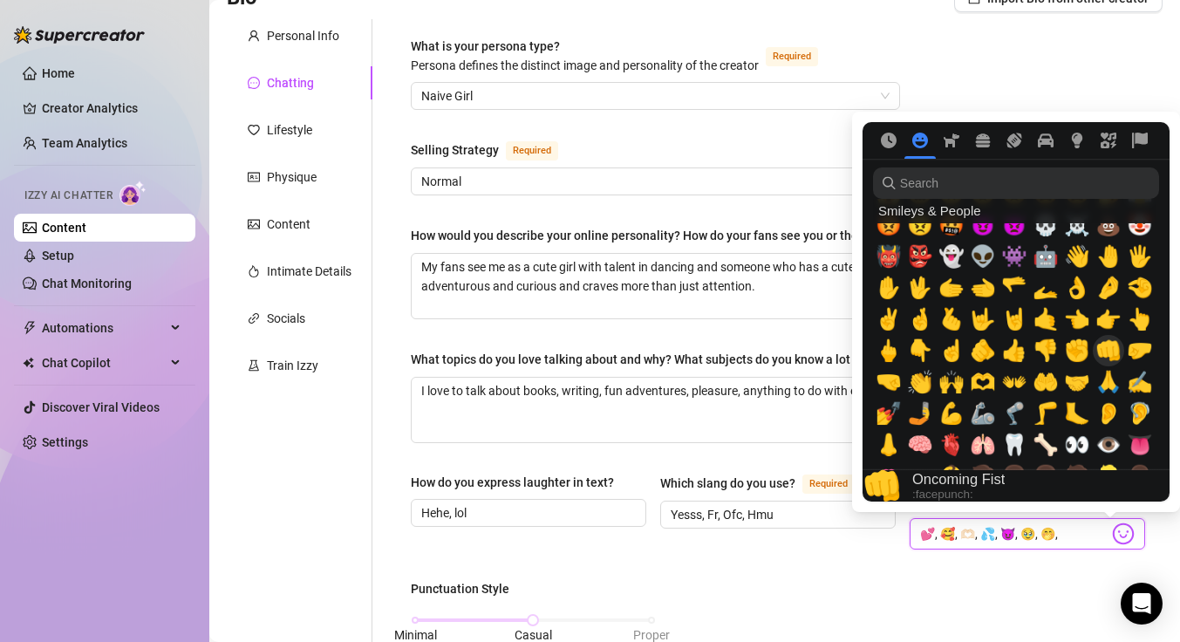
scroll to position [0, 0]
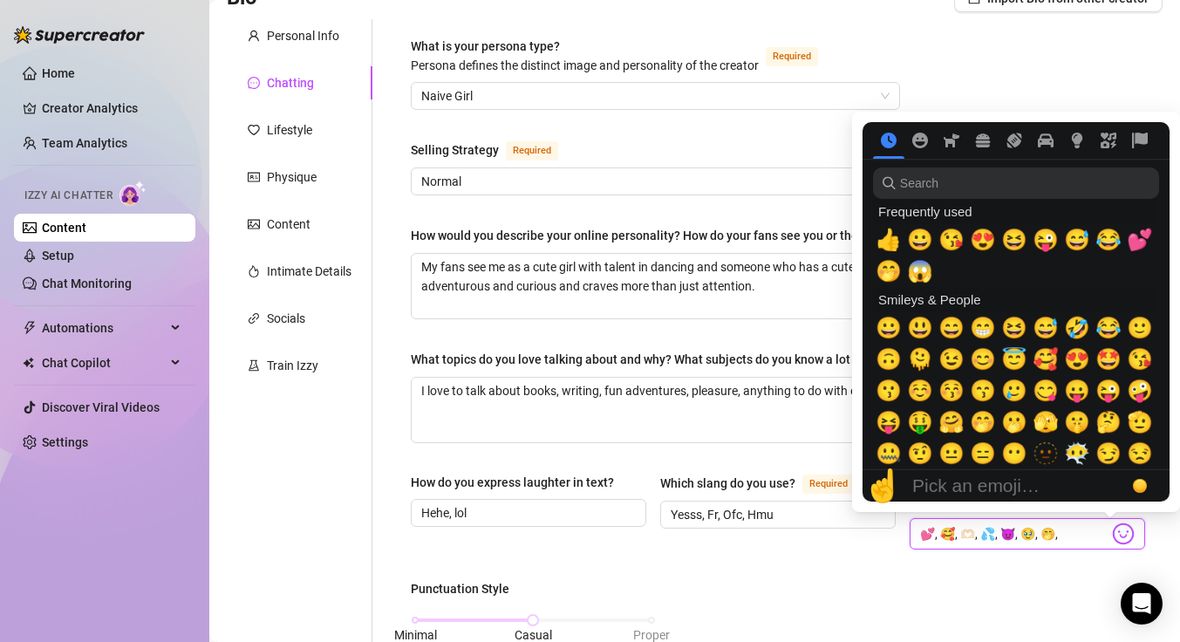
type input "💕, 🥰, 🫶🏻, 💦, 😈, 🥹, 🤭,"
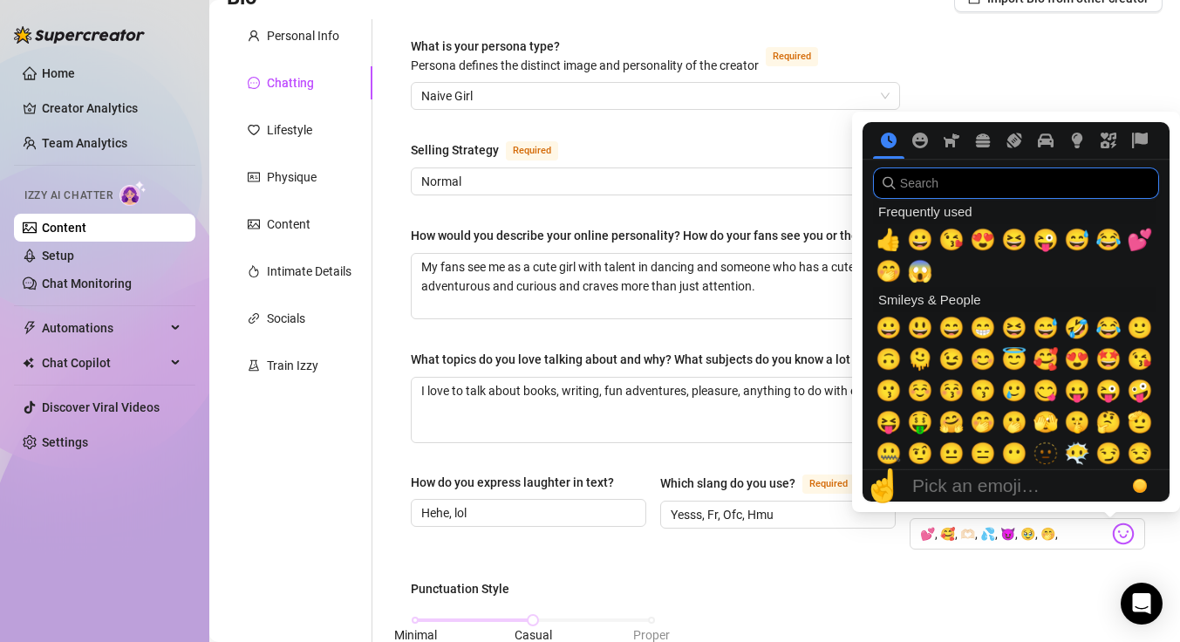
click at [1096, 188] on input "search" at bounding box center [1016, 182] width 286 height 31
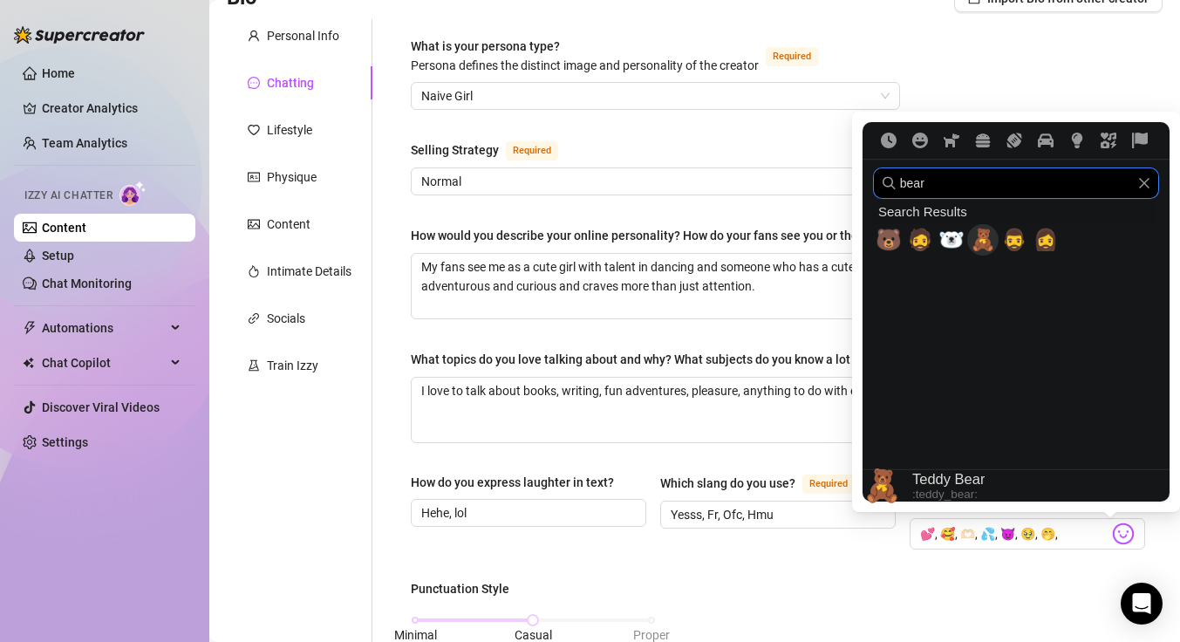
type input "bear"
click at [985, 234] on span "🧸" at bounding box center [983, 240] width 26 height 24
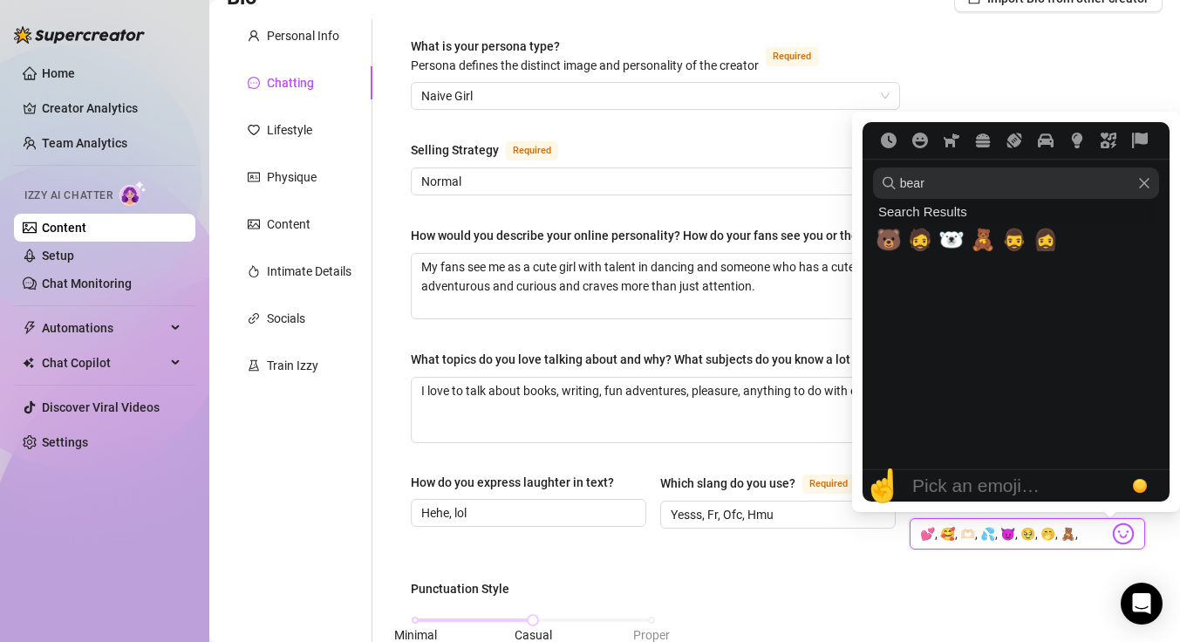
click at [1143, 182] on icon "Clear" at bounding box center [1144, 183] width 12 height 12
type input "💕, 🥰, 🫶🏻, 💦, 😈, 🥹, 🤭, 🧸,"
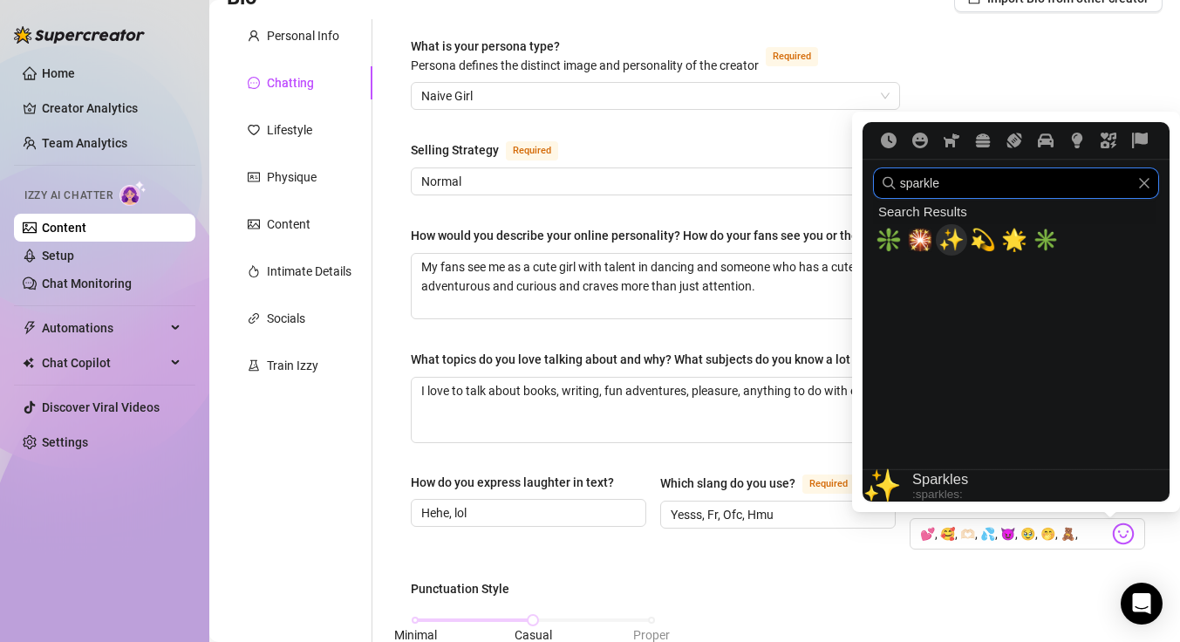
type input "sparkle"
click at [954, 234] on span "✨" at bounding box center [952, 240] width 26 height 24
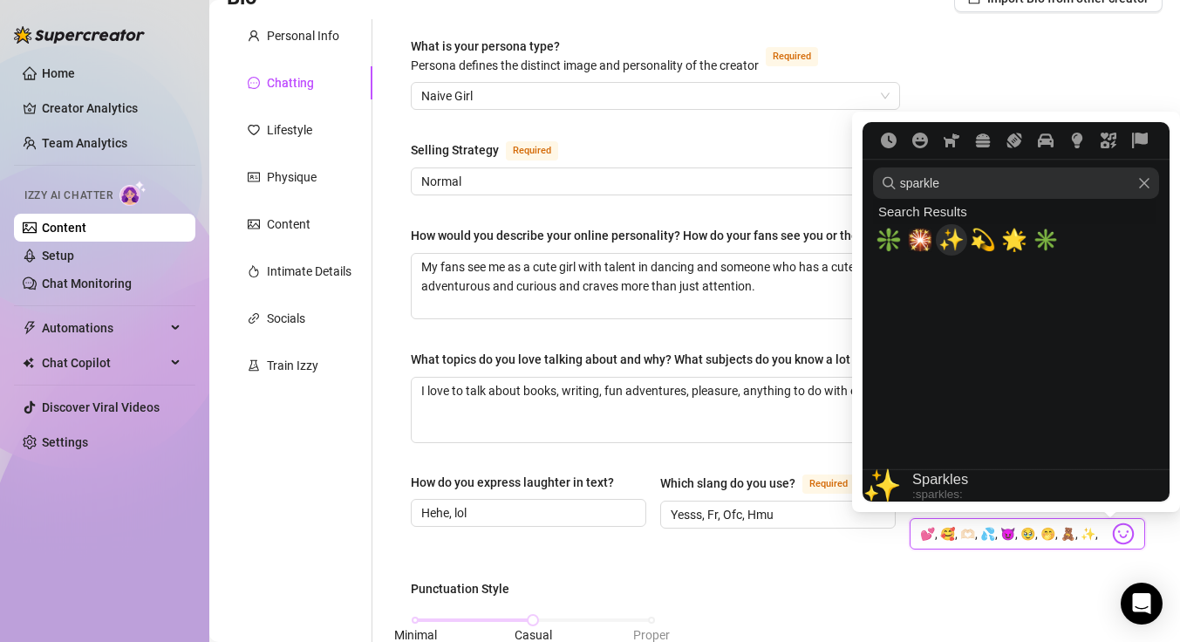
scroll to position [0, 6]
click at [1142, 186] on icon "Clear" at bounding box center [1144, 183] width 10 height 10
type input "💕, 🥰, 🫶🏻, 💦, 😈, 🥹, 🤭, 🧸, ✨,"
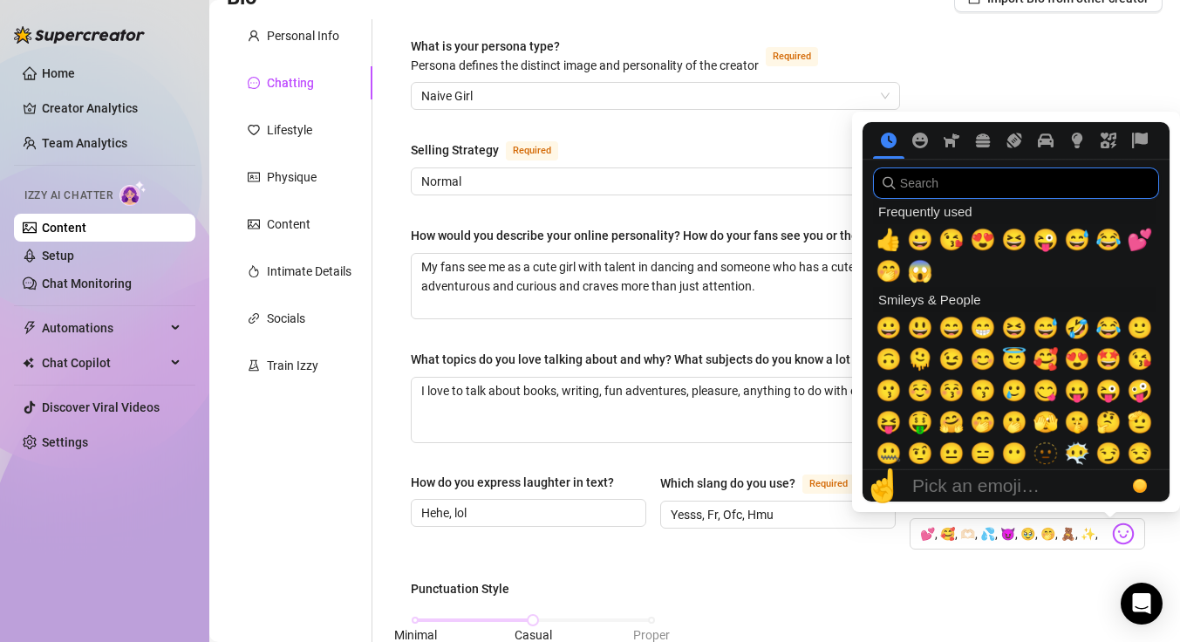
scroll to position [0, 0]
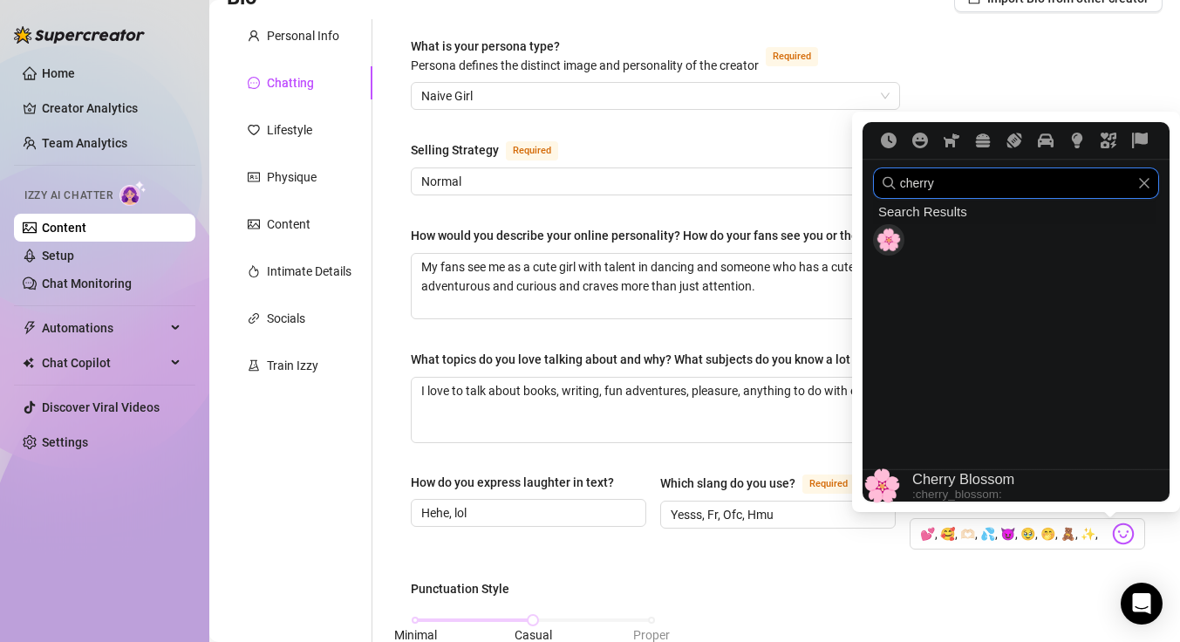
type input "cherry"
click at [880, 228] on span "🌸" at bounding box center [889, 240] width 26 height 24
click at [892, 243] on span "🌸" at bounding box center [889, 240] width 26 height 24
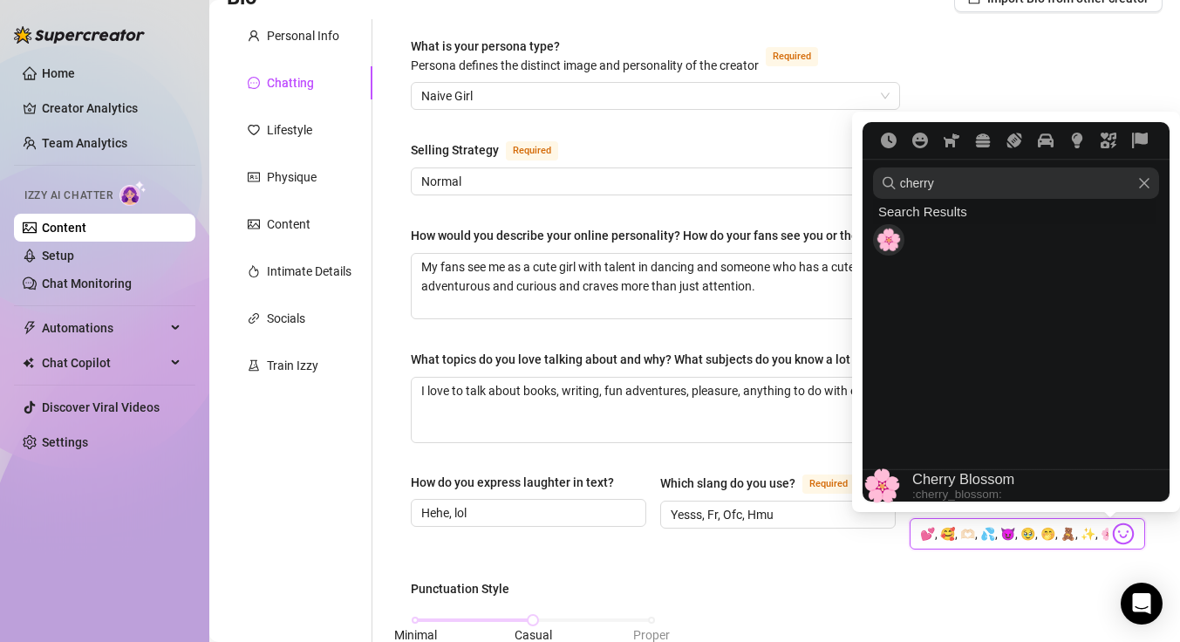
scroll to position [0, 22]
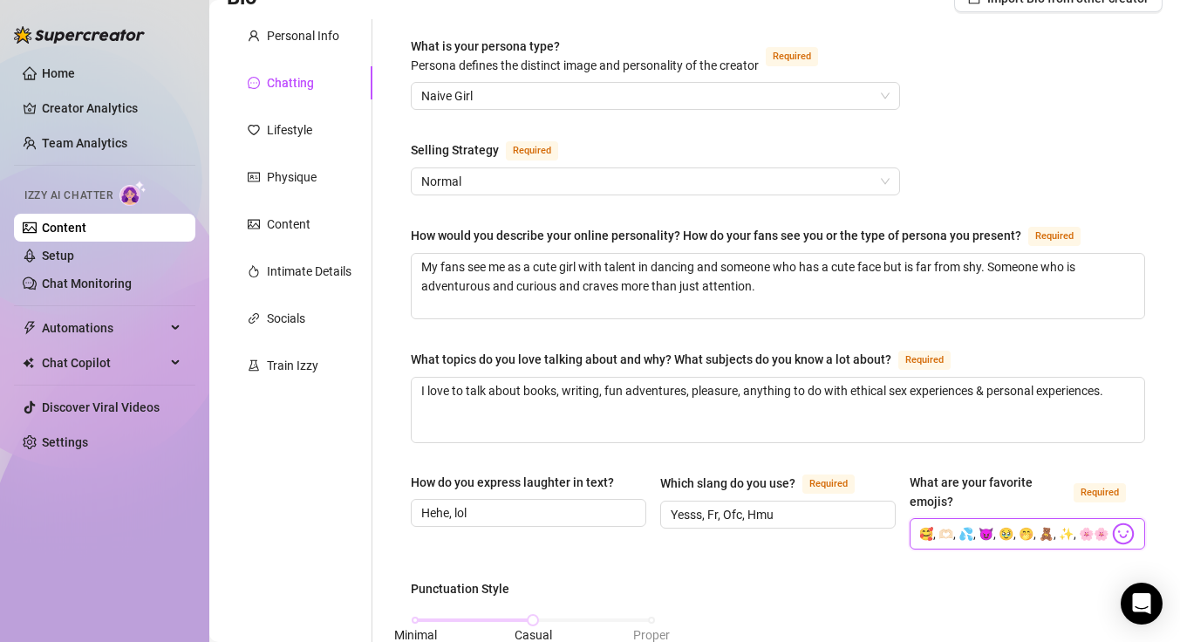
click at [1089, 530] on input "💕, 🥰, 🫶🏻, 💦, 😈, 🥹, 🤭, 🧸, ✨, 🌸🌸" at bounding box center [1014, 534] width 188 height 23
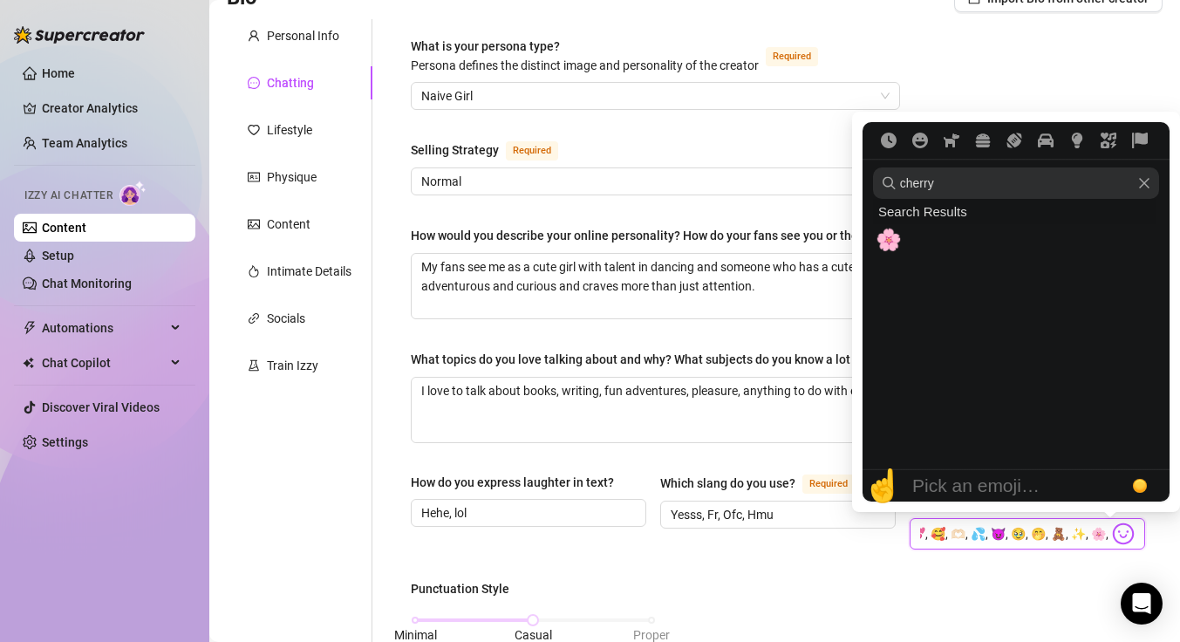
type input "💕, 🥰, 🫶🏻, 💦, 😈, 🥹, 🤭, 🧸, ✨, 🌸,"
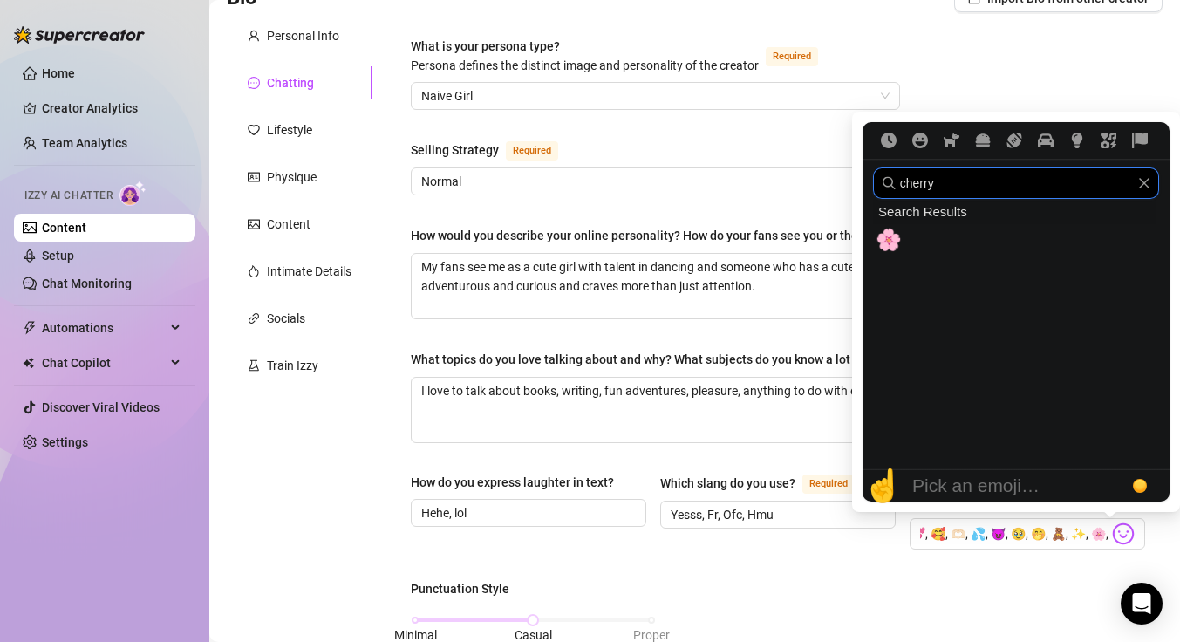
click at [1147, 188] on div "cherry" at bounding box center [1016, 182] width 286 height 31
click at [1142, 180] on icon "Clear" at bounding box center [1144, 183] width 12 height 12
type input "pink heart"
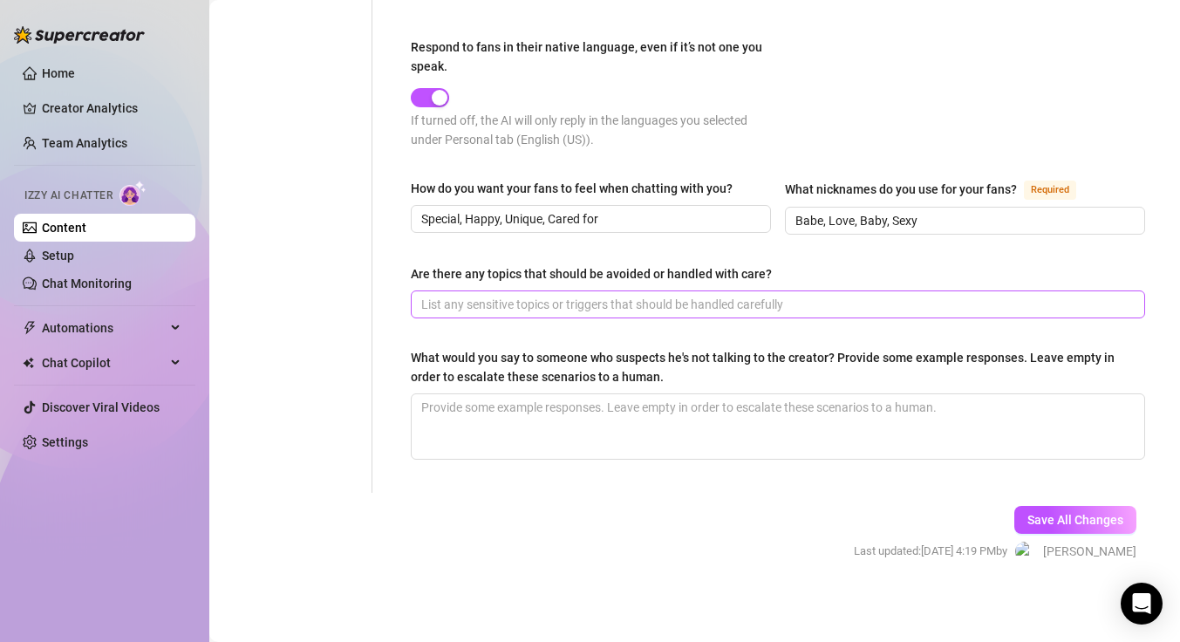
scroll to position [998, 0]
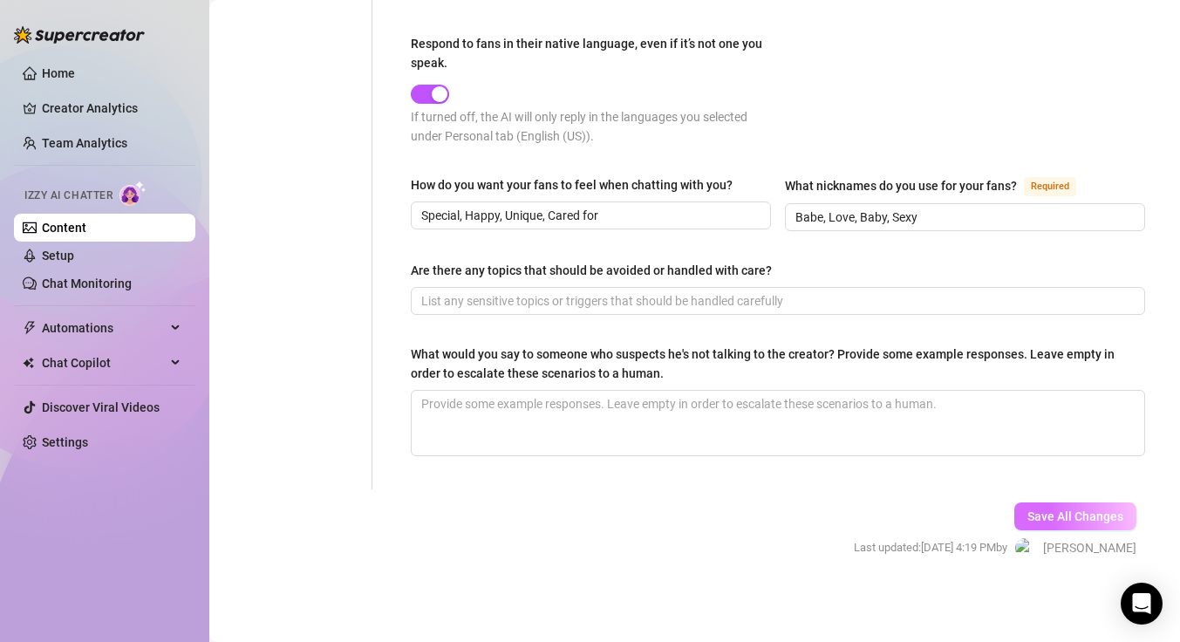
click at [1076, 516] on span "Save All Changes" at bounding box center [1076, 516] width 96 height 14
type input "💕, 🥰, 🫶🏻, 💦, 😈, 🥹, 🤭, 🧸, ✨, 🌸,"
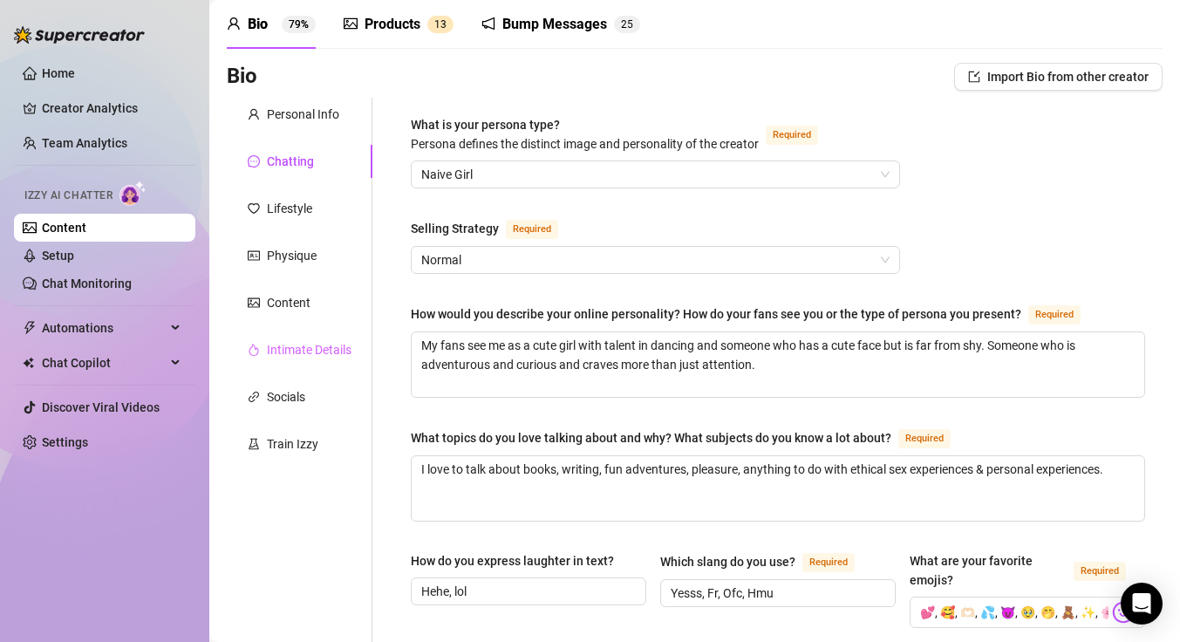
scroll to position [57, 0]
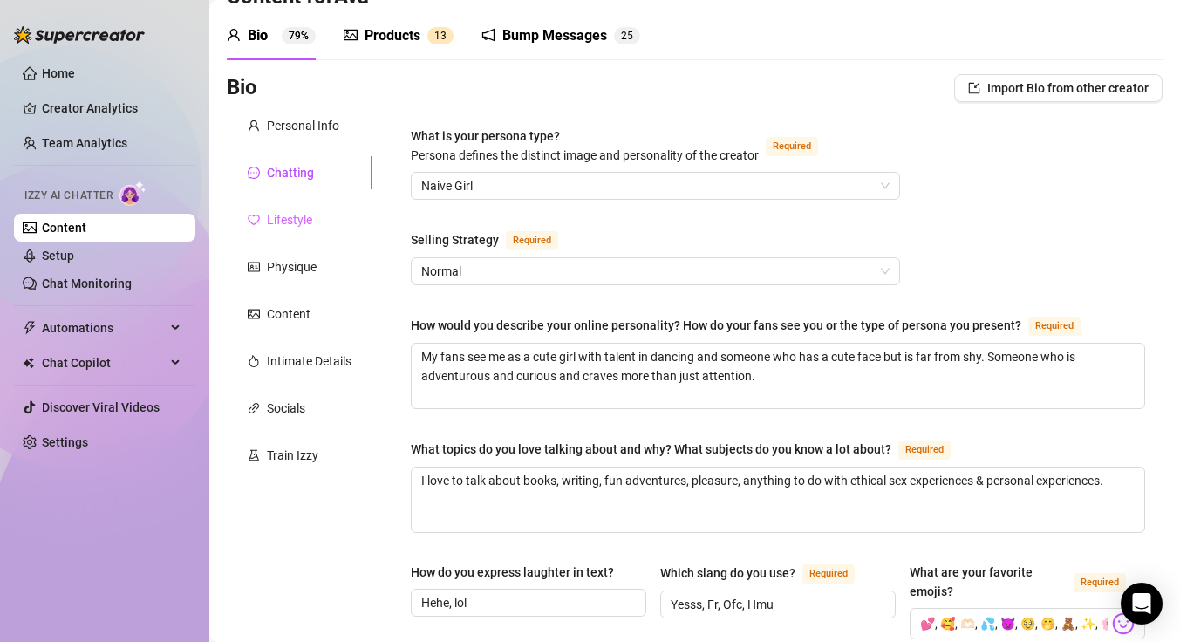
click at [325, 218] on div "Lifestyle" at bounding box center [300, 219] width 146 height 33
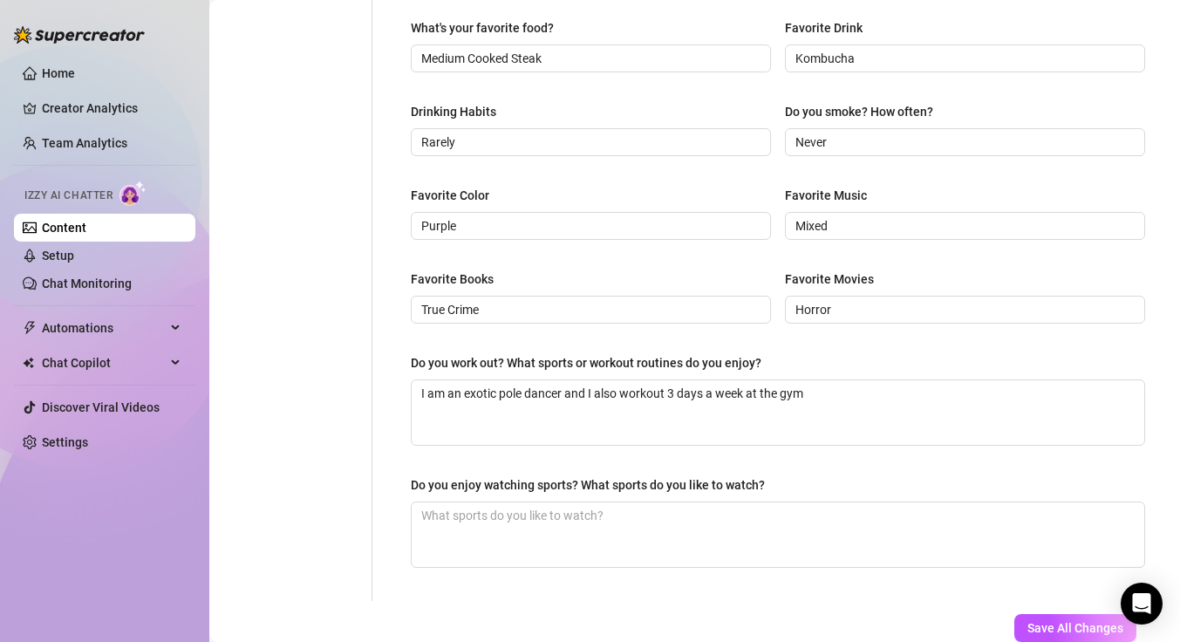
scroll to position [786, 0]
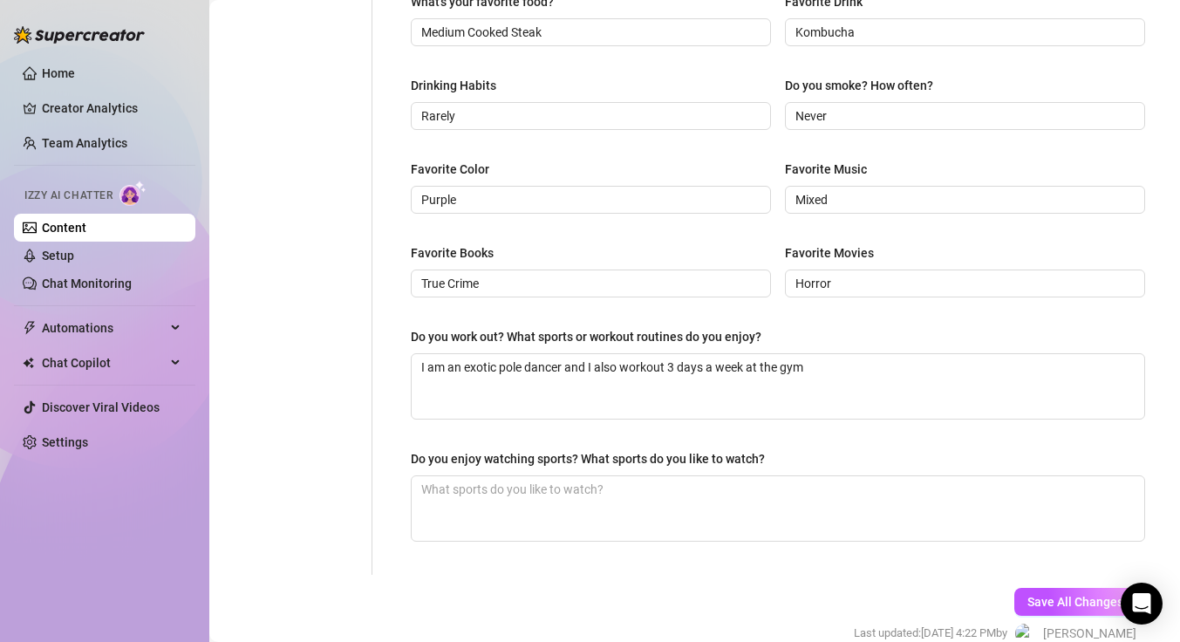
click at [86, 225] on link "Content" at bounding box center [64, 228] width 44 height 14
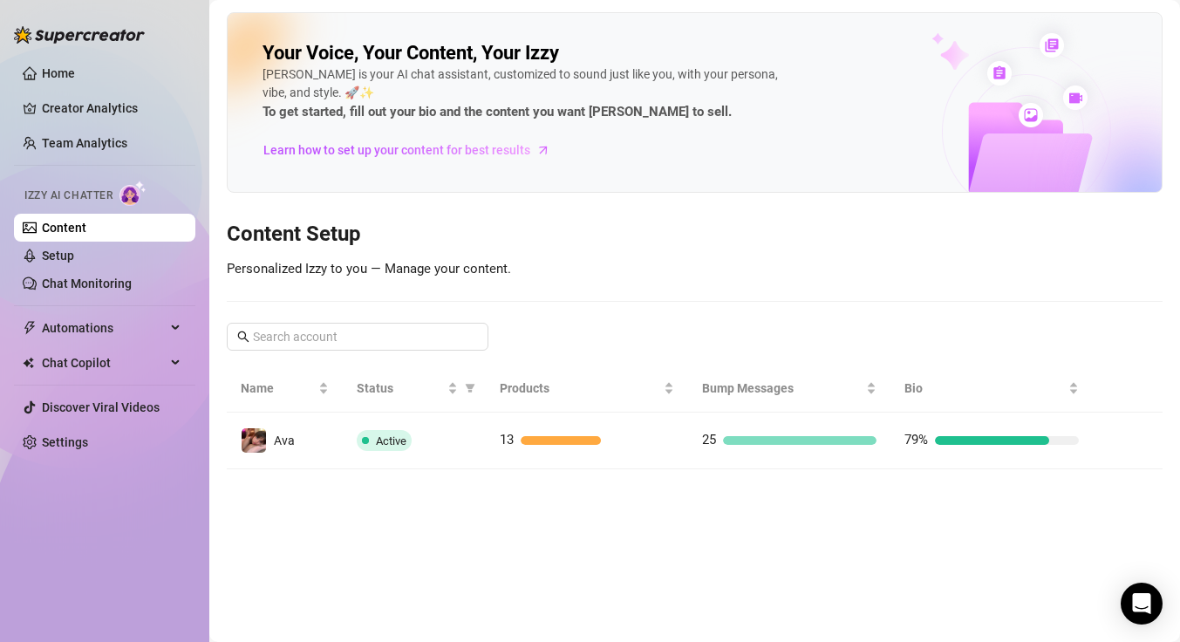
click at [86, 222] on link "Content" at bounding box center [64, 228] width 44 height 14
click at [86, 221] on link "Content" at bounding box center [64, 228] width 44 height 14
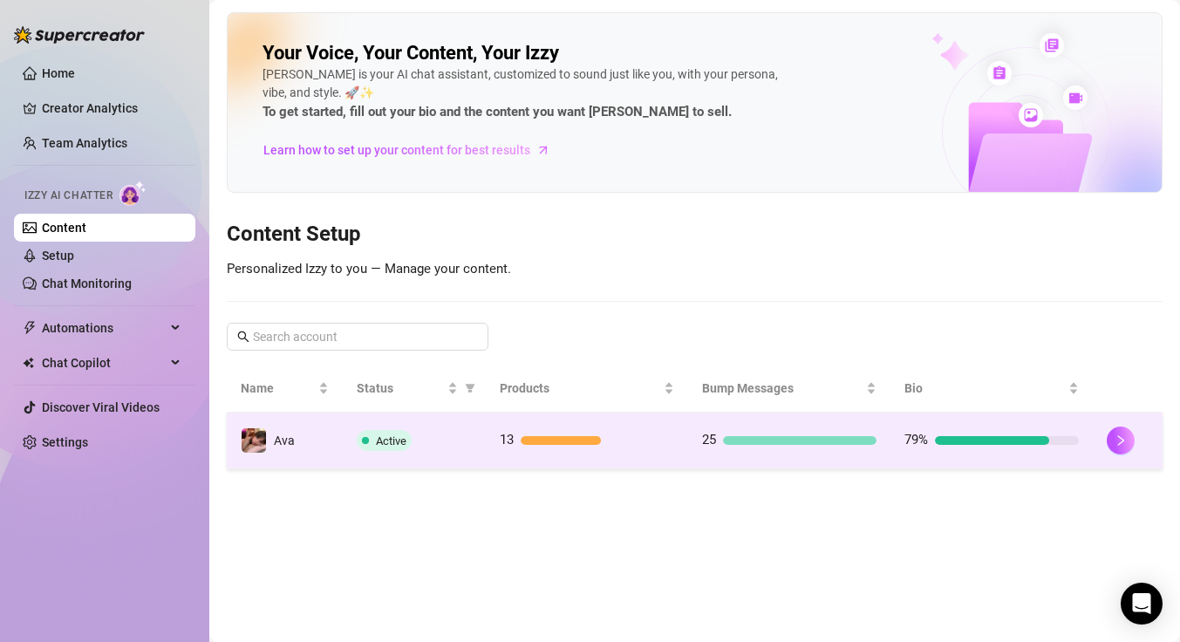
click at [967, 446] on div "79%" at bounding box center [992, 440] width 174 height 21
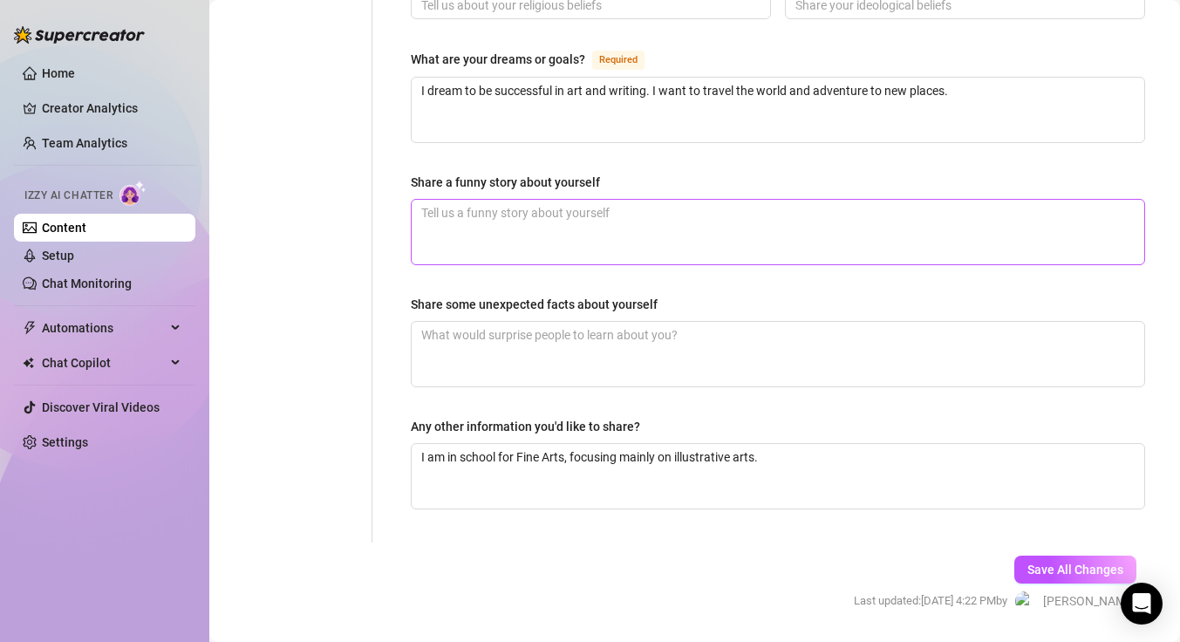
scroll to position [1074, 0]
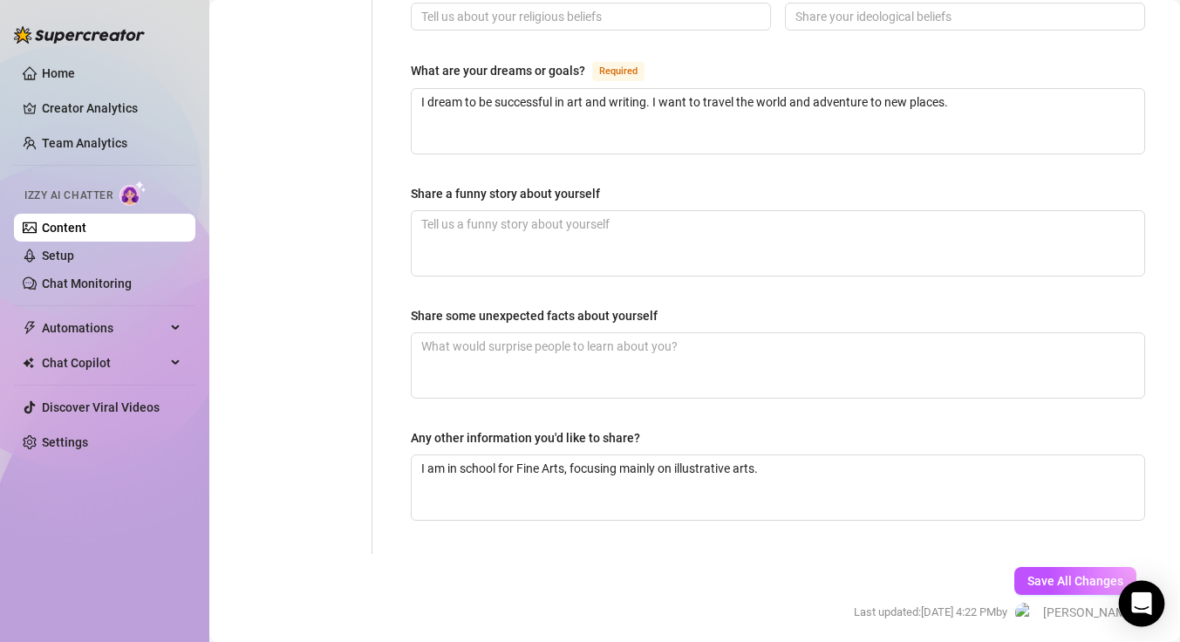
click at [1137, 601] on icon "Open Intercom Messenger" at bounding box center [1141, 603] width 20 height 23
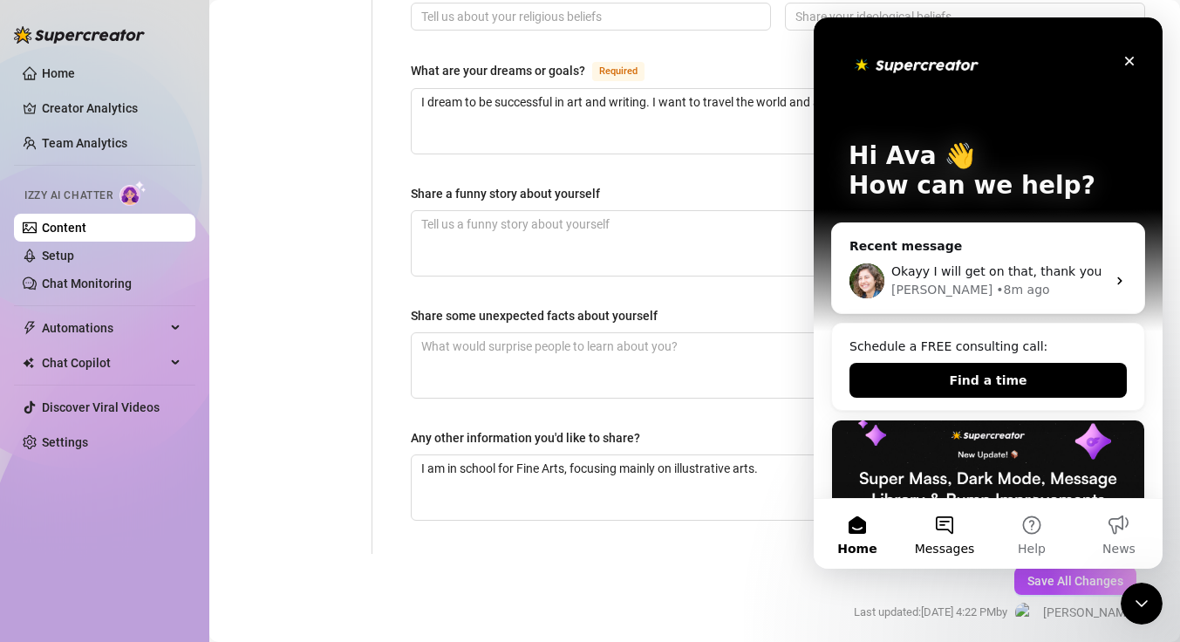
scroll to position [0, 0]
click at [958, 525] on button "Messages" at bounding box center [944, 534] width 87 height 70
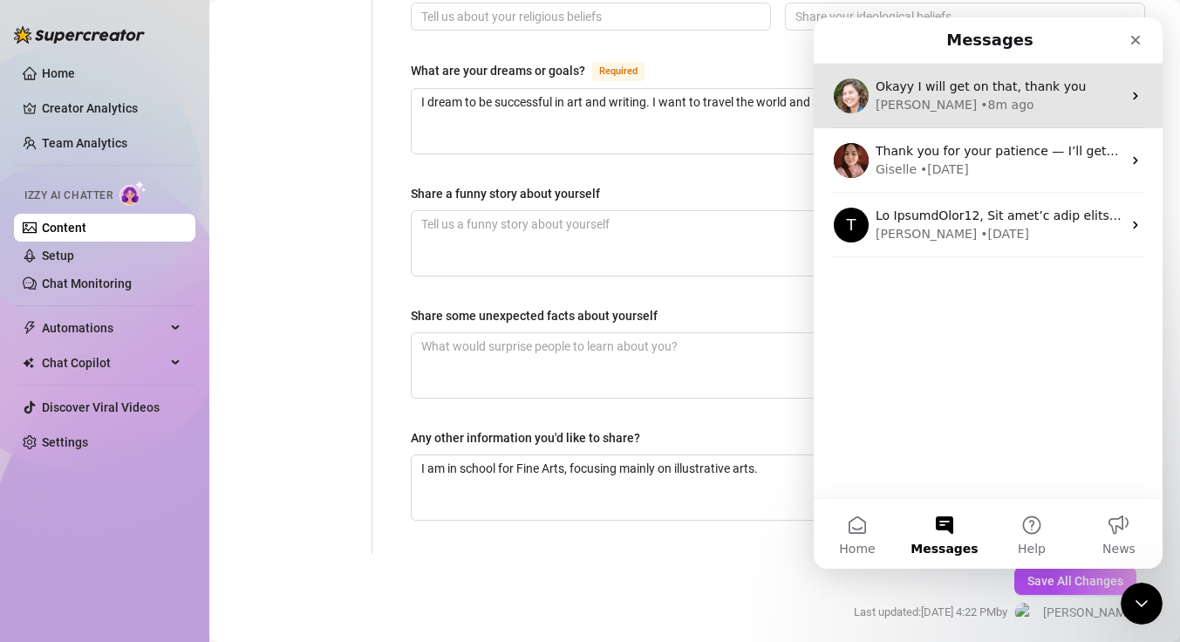
click at [976, 85] on span "Okayy I will get on that, thank you" at bounding box center [981, 86] width 210 height 14
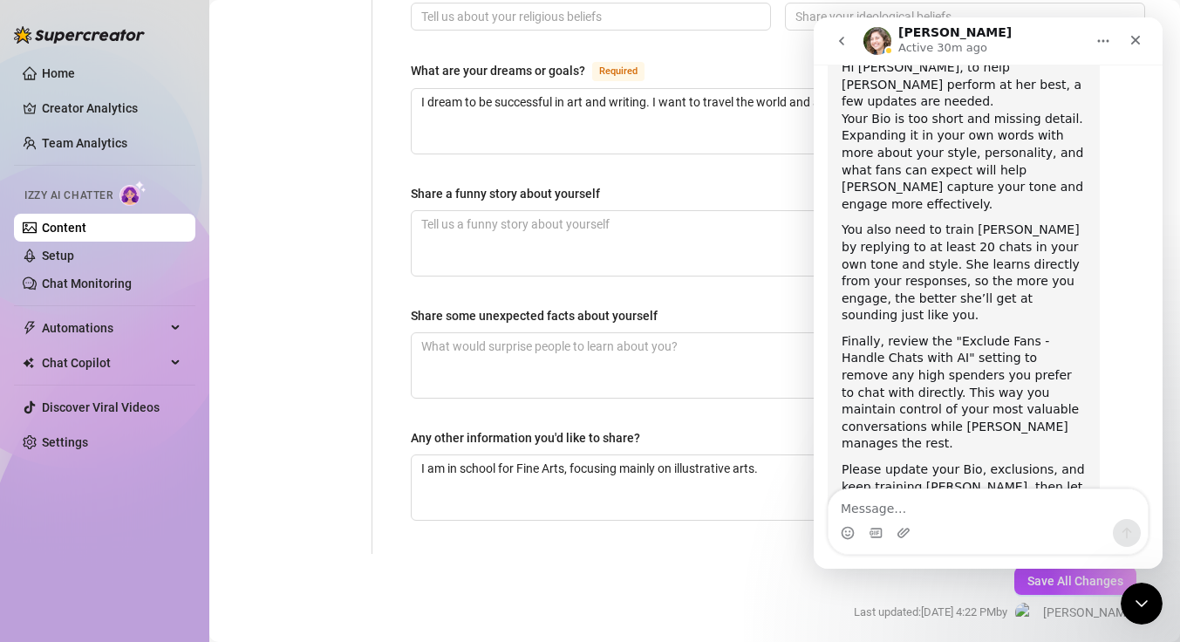
scroll to position [927, 0]
drag, startPoint x: 872, startPoint y: 161, endPoint x: 919, endPoint y: 163, distance: 47.2
click at [919, 219] on div "You also need to train [PERSON_NAME] by replying to at least 20 chats in your o…" at bounding box center [964, 270] width 244 height 103
click at [1067, 219] on div "You also need to train [PERSON_NAME] by replying to at least 20 chats in your o…" at bounding box center [964, 270] width 244 height 103
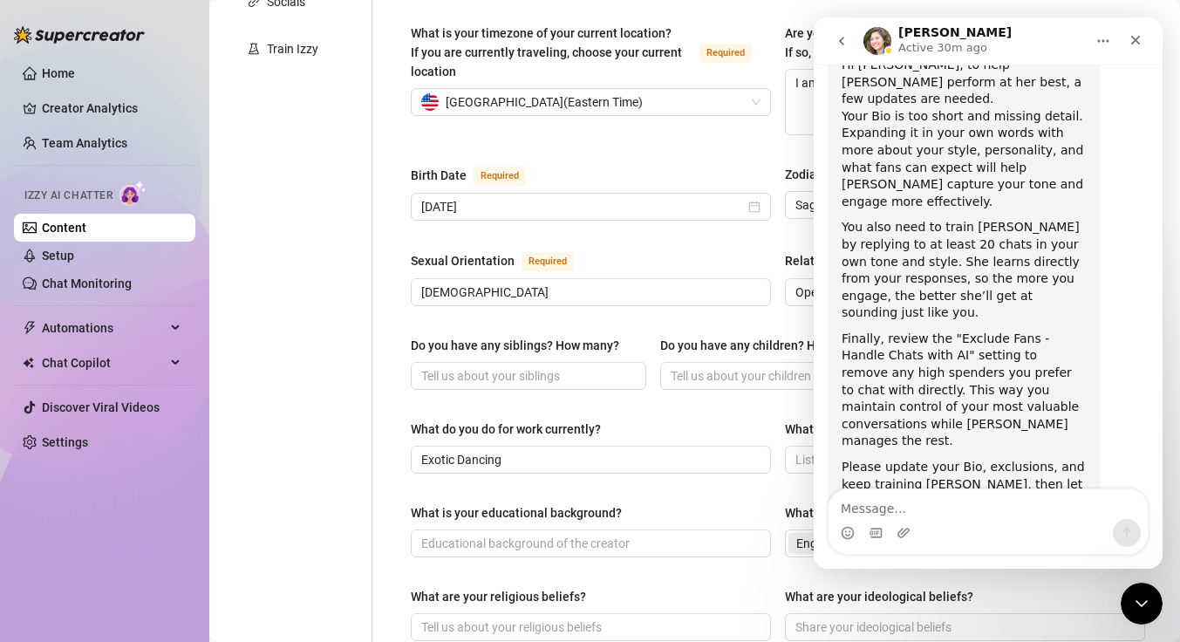
scroll to position [475, 0]
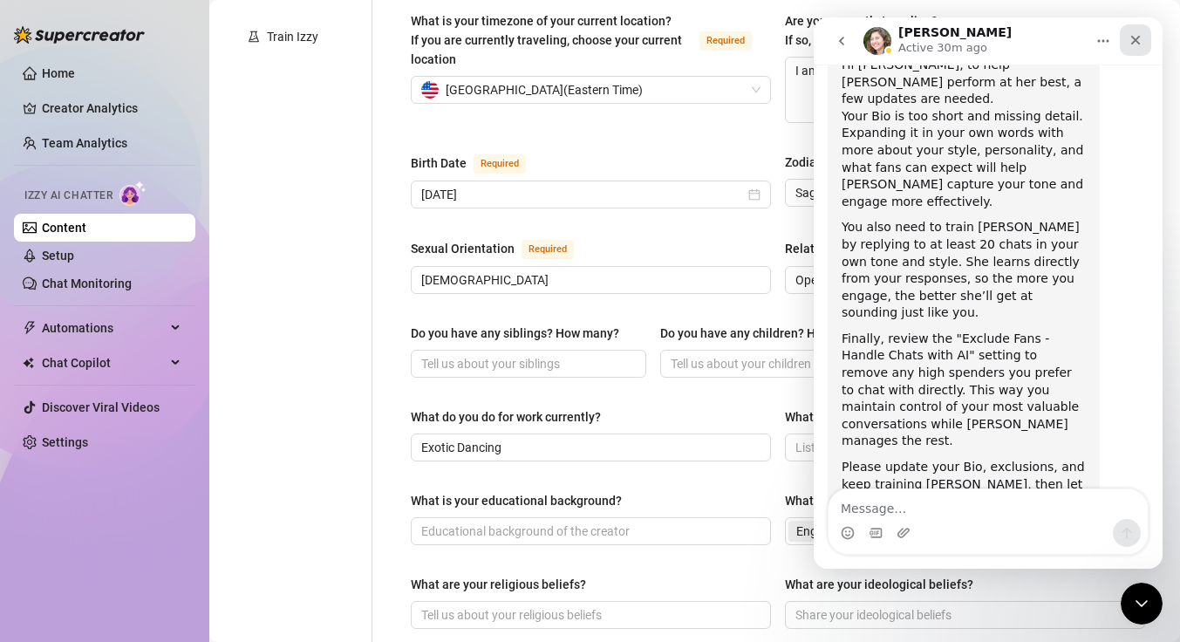
click at [1124, 44] on div "Close" at bounding box center [1135, 39] width 31 height 31
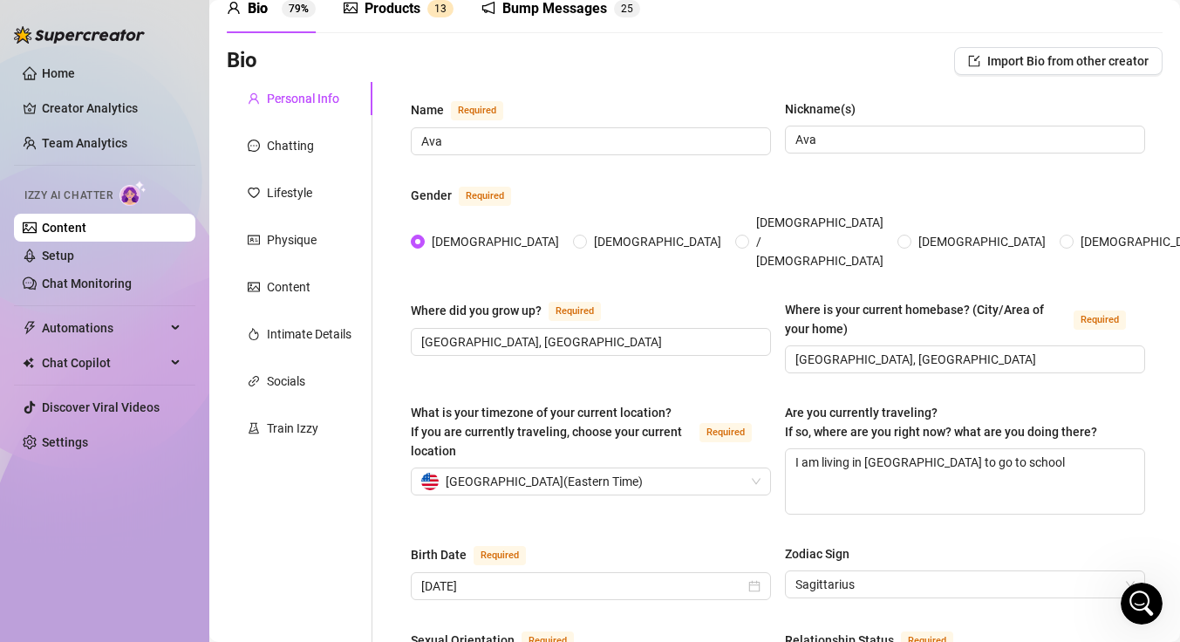
scroll to position [6, 0]
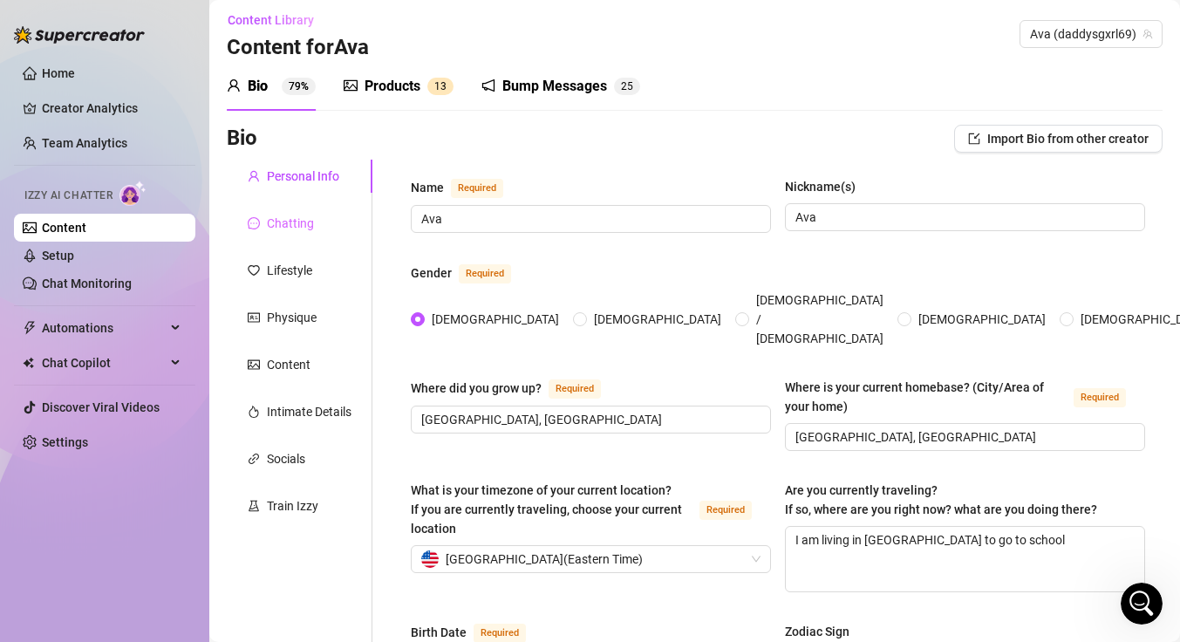
click at [321, 235] on div "Chatting" at bounding box center [300, 223] width 146 height 33
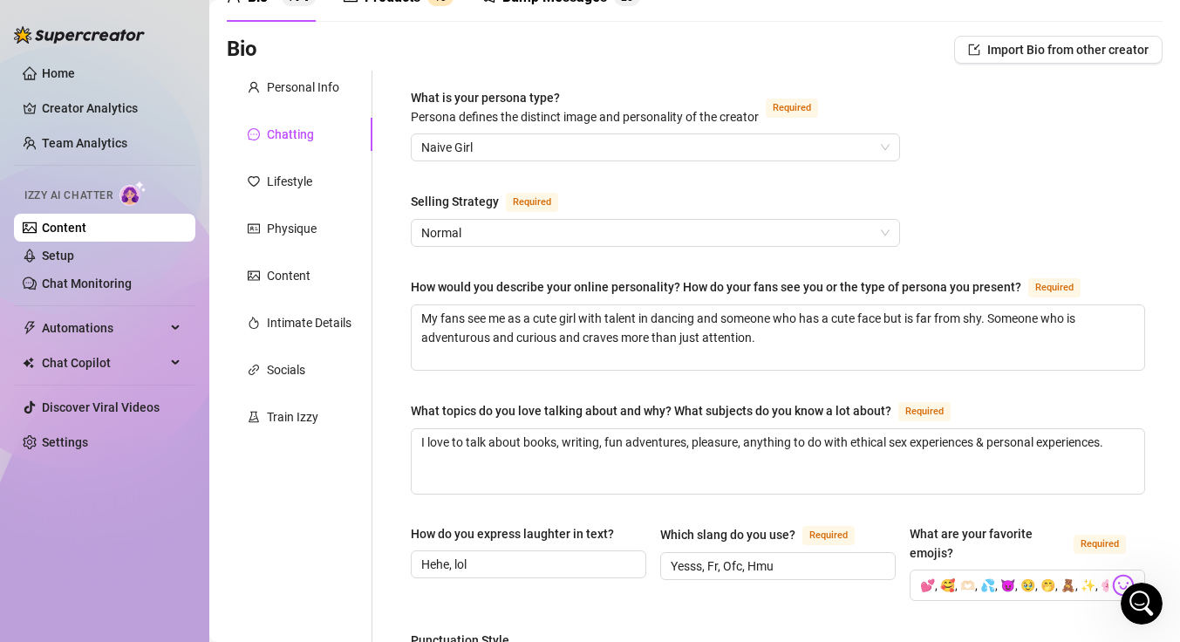
scroll to position [0, 0]
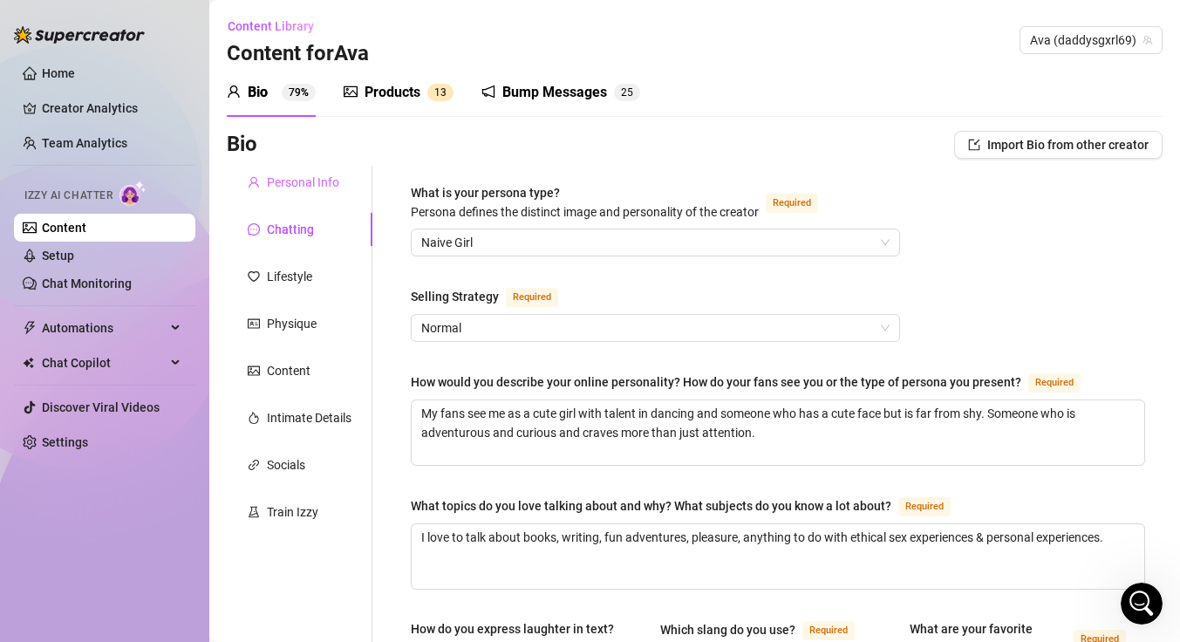
click at [298, 195] on div "Personal Info" at bounding box center [300, 182] width 146 height 33
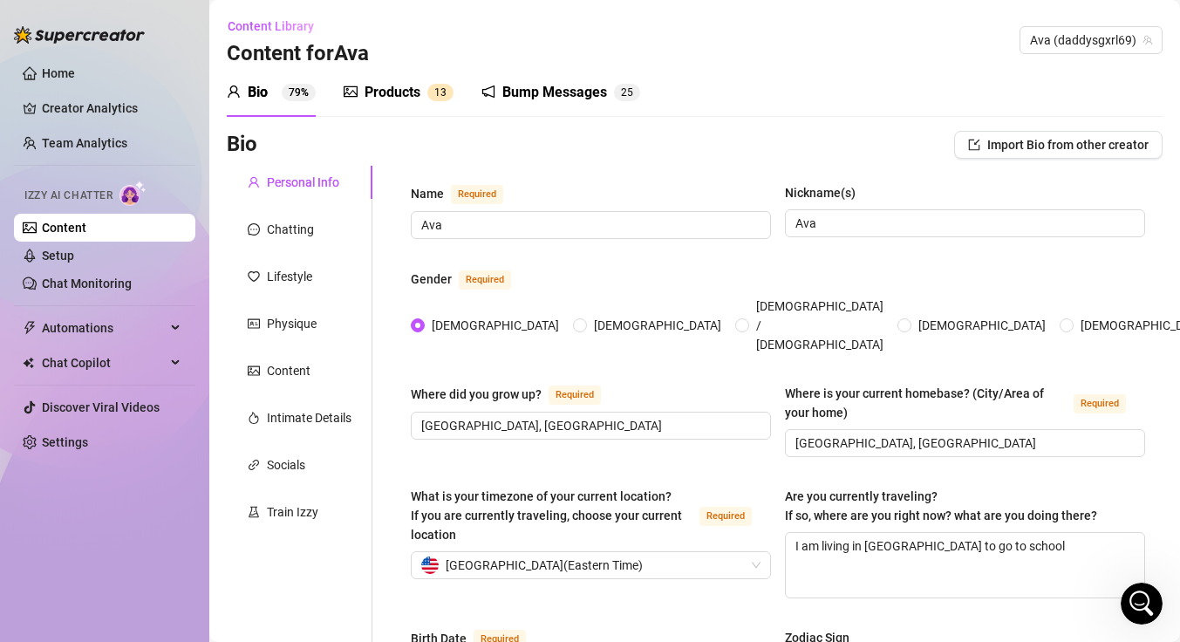
click at [312, 233] on div "Chatting" at bounding box center [290, 229] width 47 height 19
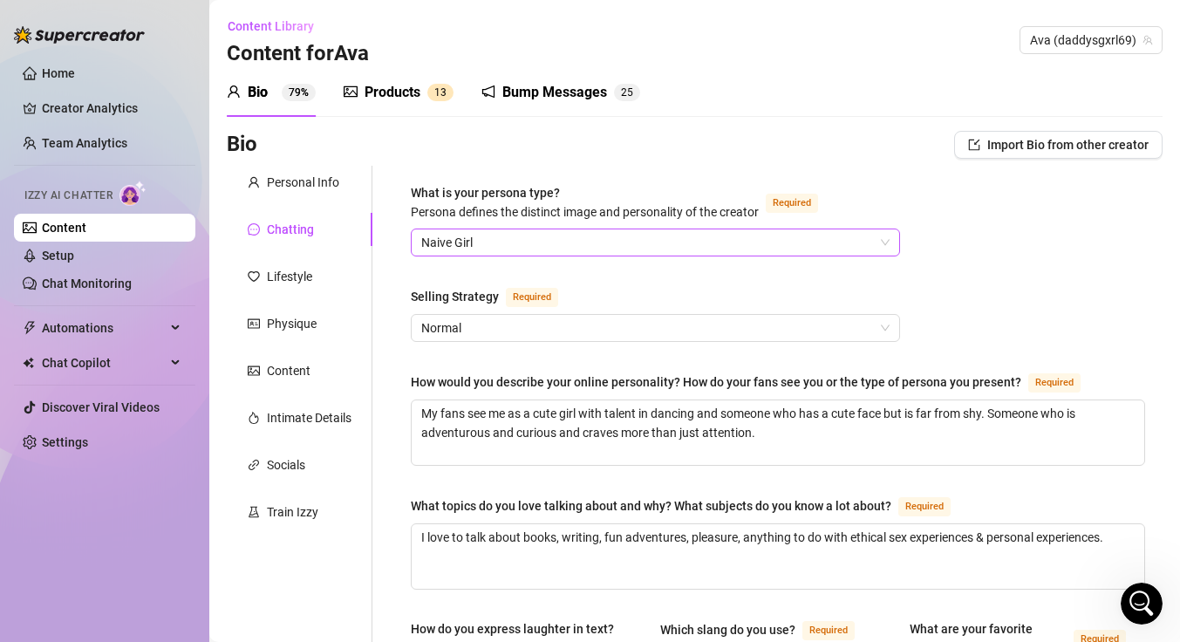
click at [874, 242] on span "Naive Girl" at bounding box center [655, 242] width 468 height 26
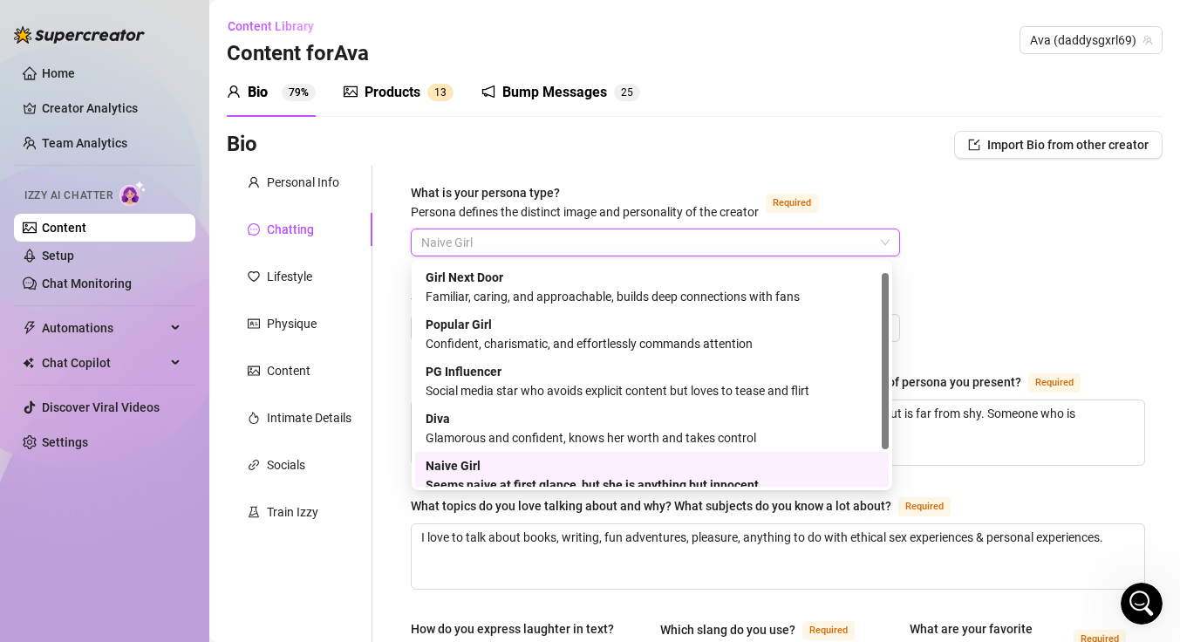
scroll to position [12, 0]
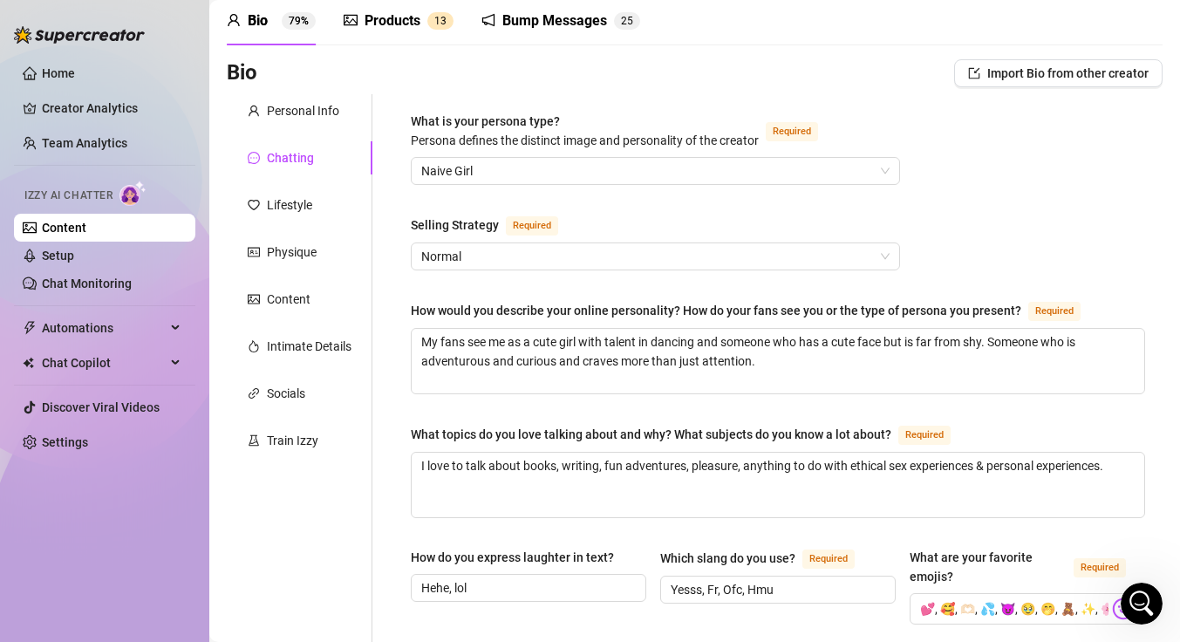
scroll to position [0, 0]
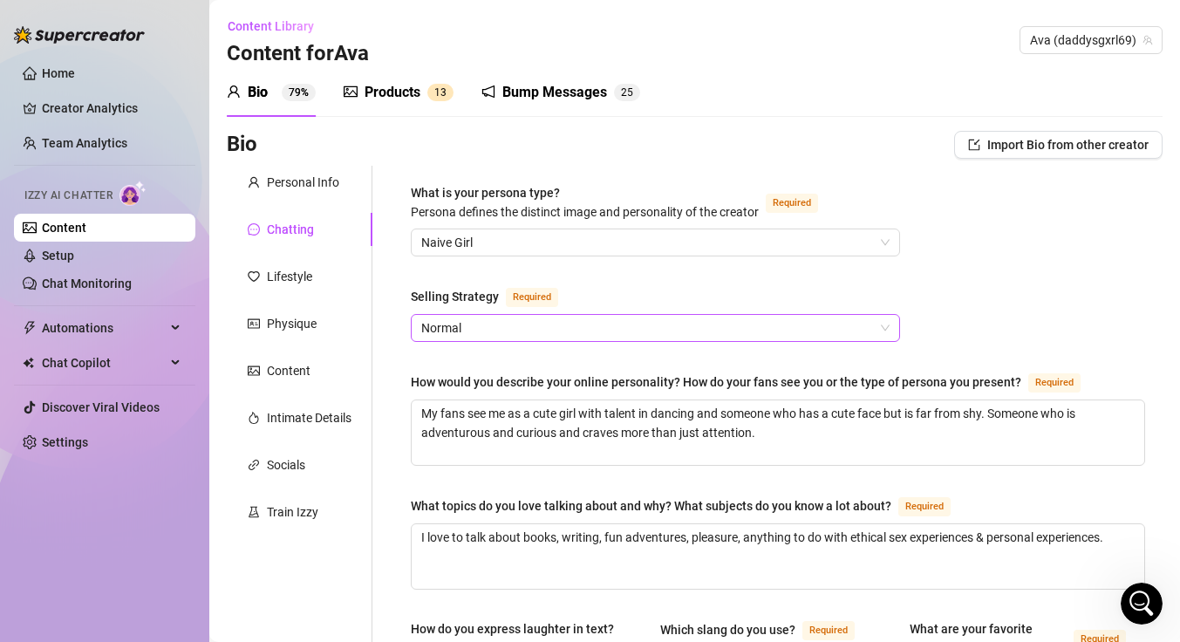
click at [877, 325] on span "Normal" at bounding box center [655, 328] width 468 height 26
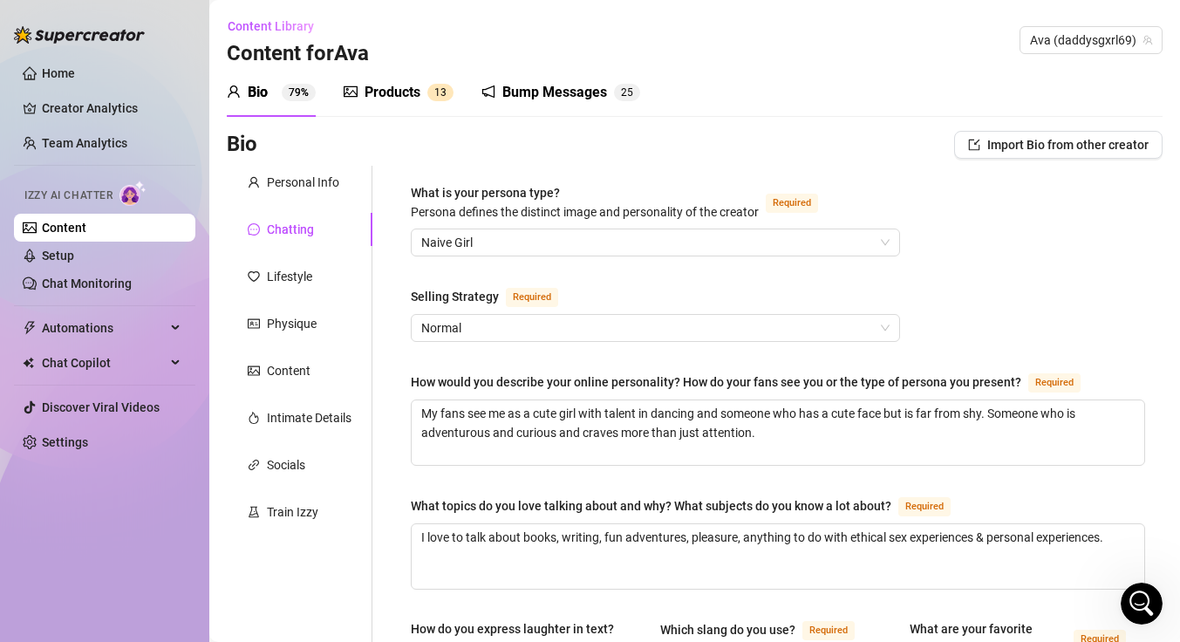
click at [864, 87] on div "Bio 79% Products 1 3 Bump Messages 2 5" at bounding box center [695, 92] width 936 height 49
click at [396, 94] on div "Products" at bounding box center [393, 92] width 56 height 21
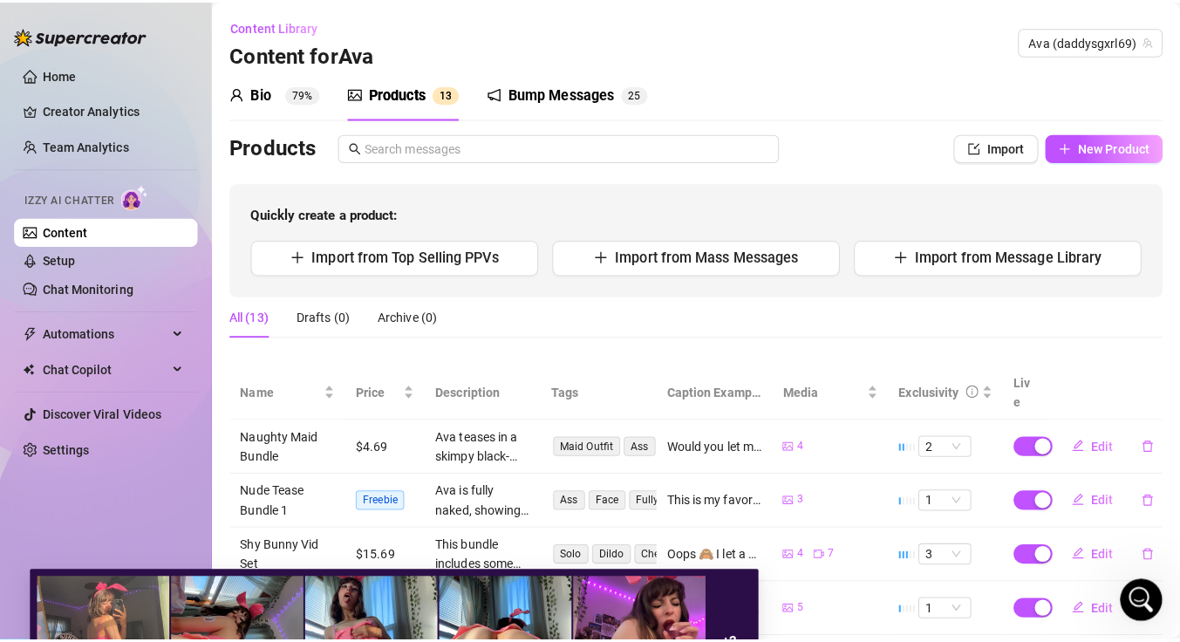
scroll to position [927, 0]
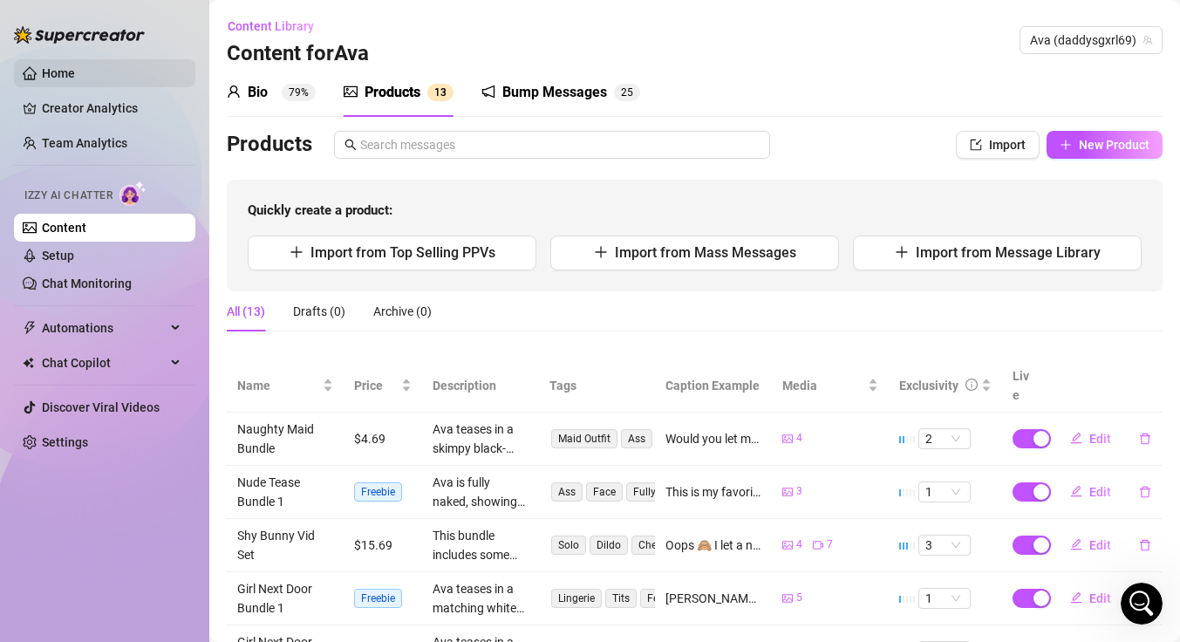
click at [75, 76] on link "Home" at bounding box center [58, 73] width 33 height 14
